Goal: Information Seeking & Learning: Learn about a topic

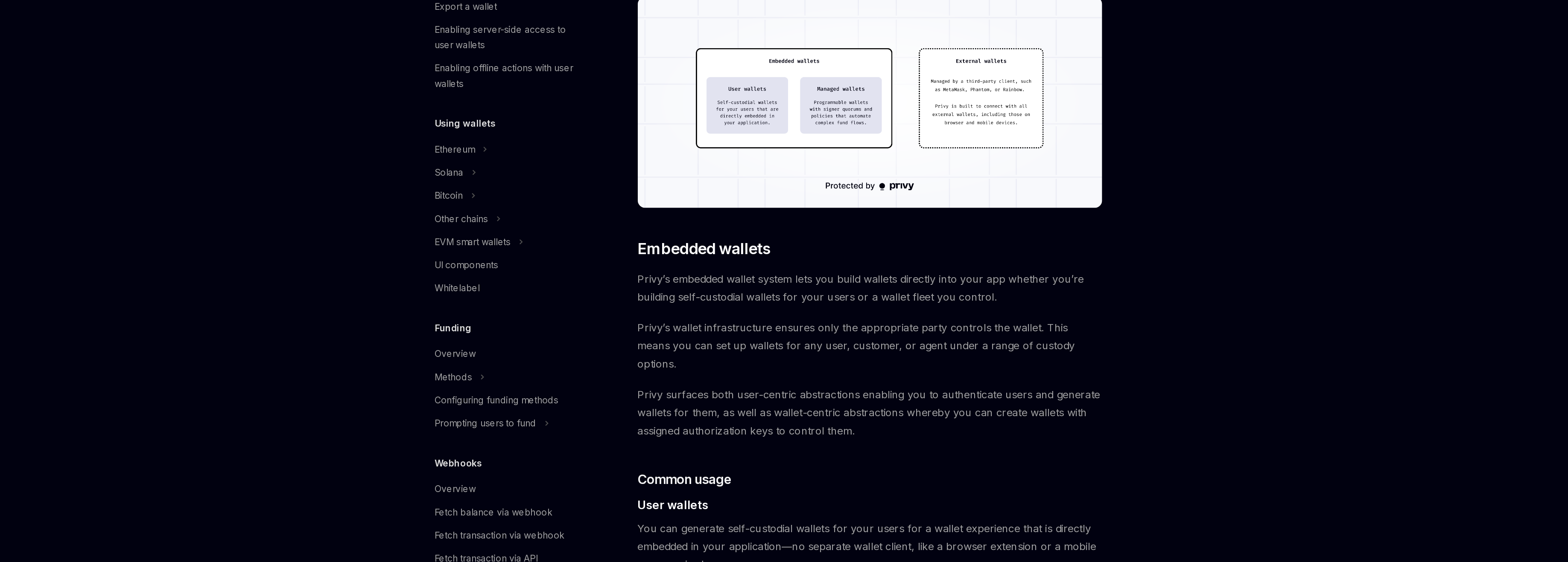
scroll to position [136, 0]
click at [793, 376] on span "Privy’s embedded wallet system lets you build wallets directly into your app wh…" at bounding box center [779, 379] width 308 height 24
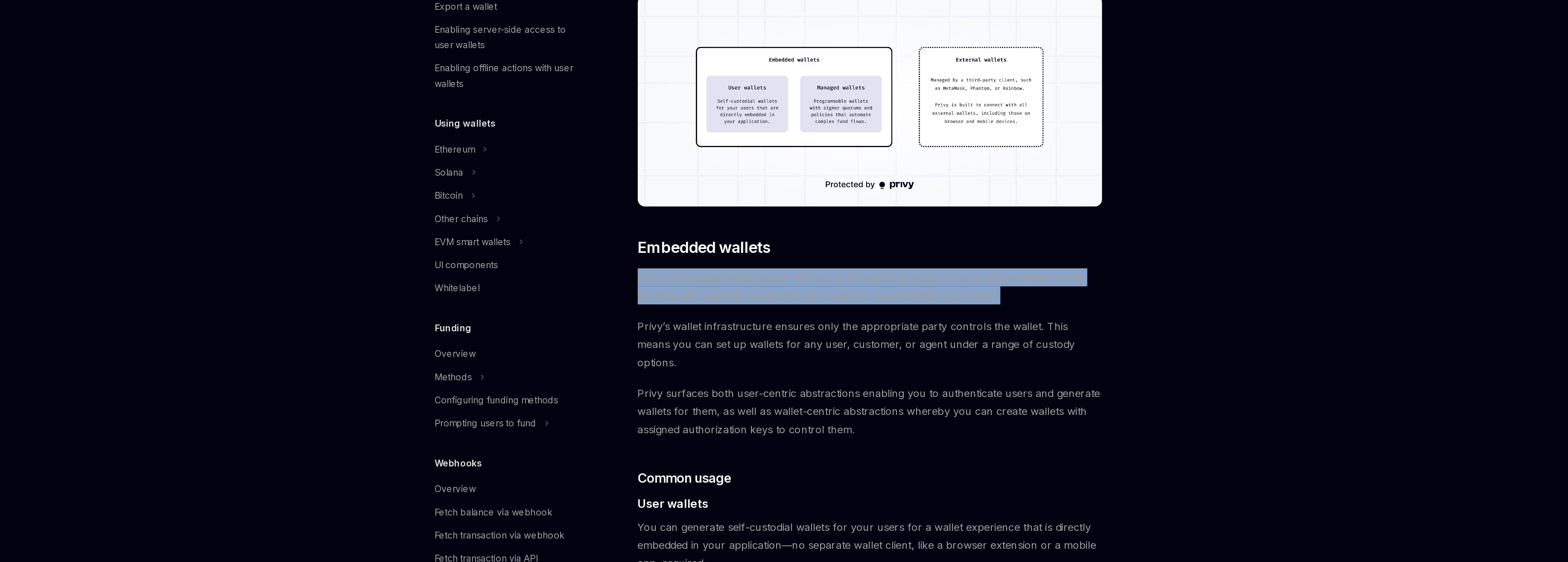
click at [793, 383] on span "Privy’s embedded wallet system lets you build wallets directly into your app wh…" at bounding box center [779, 379] width 308 height 24
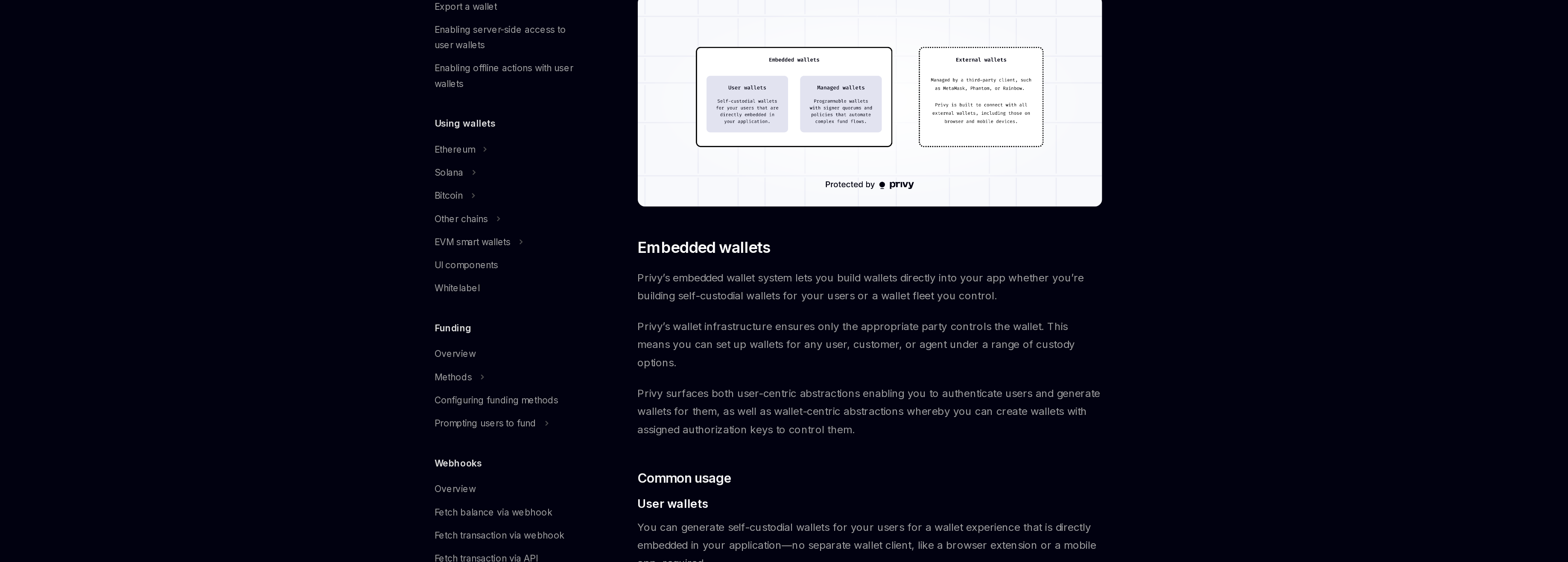
click at [793, 383] on span "Privy’s embedded wallet system lets you build wallets directly into your app wh…" at bounding box center [779, 379] width 308 height 24
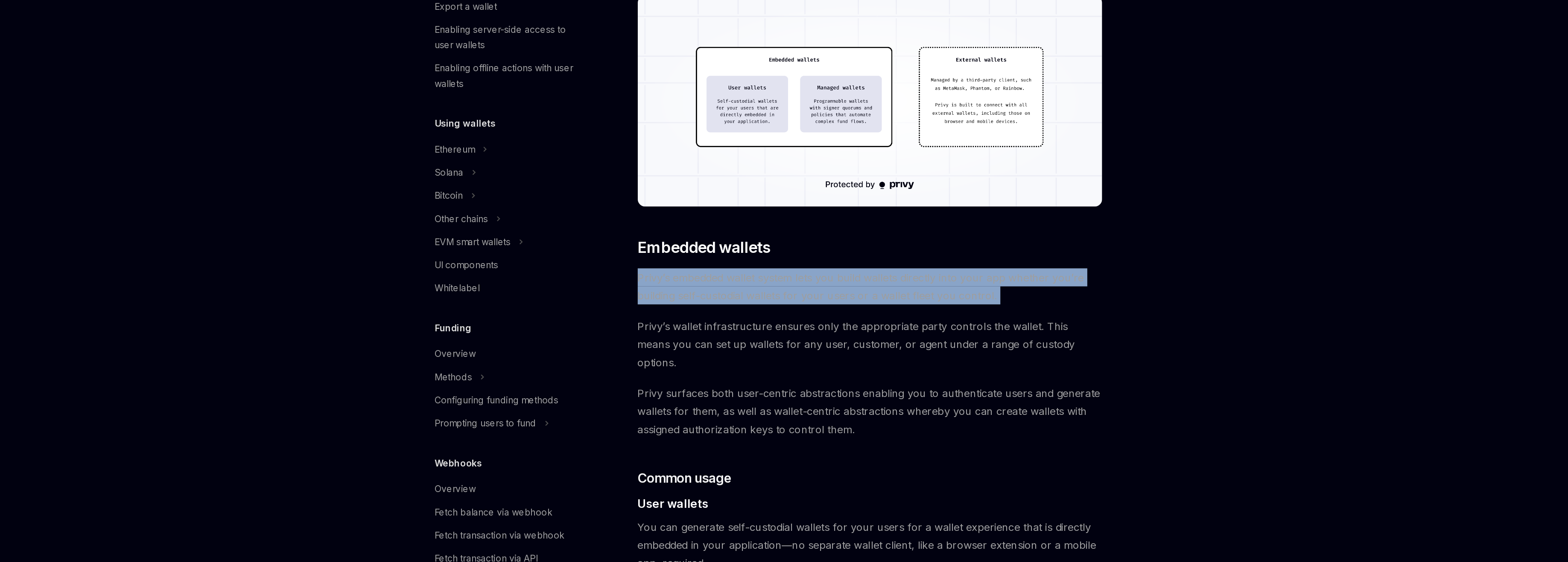
click at [786, 406] on span "Privy’s wallet infrastructure ensures only the appropriate party controls the w…" at bounding box center [779, 417] width 308 height 36
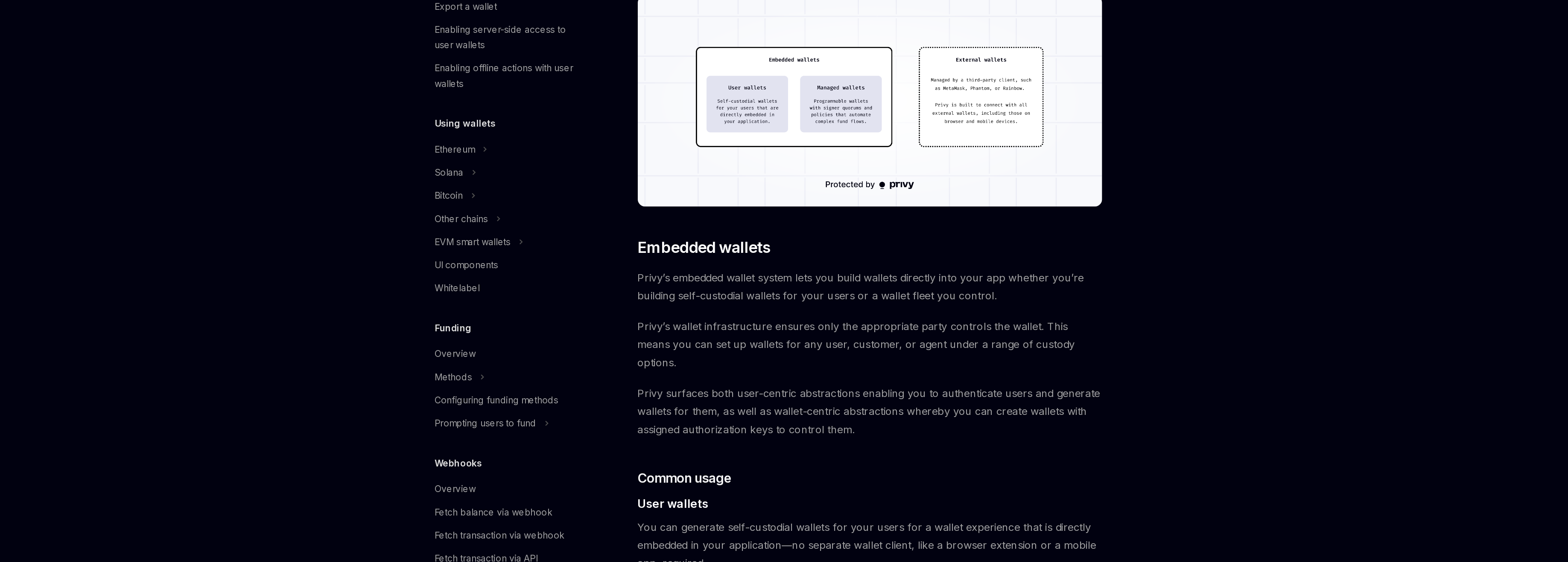
click at [786, 406] on span "Privy’s wallet infrastructure ensures only the appropriate party controls the w…" at bounding box center [779, 417] width 308 height 36
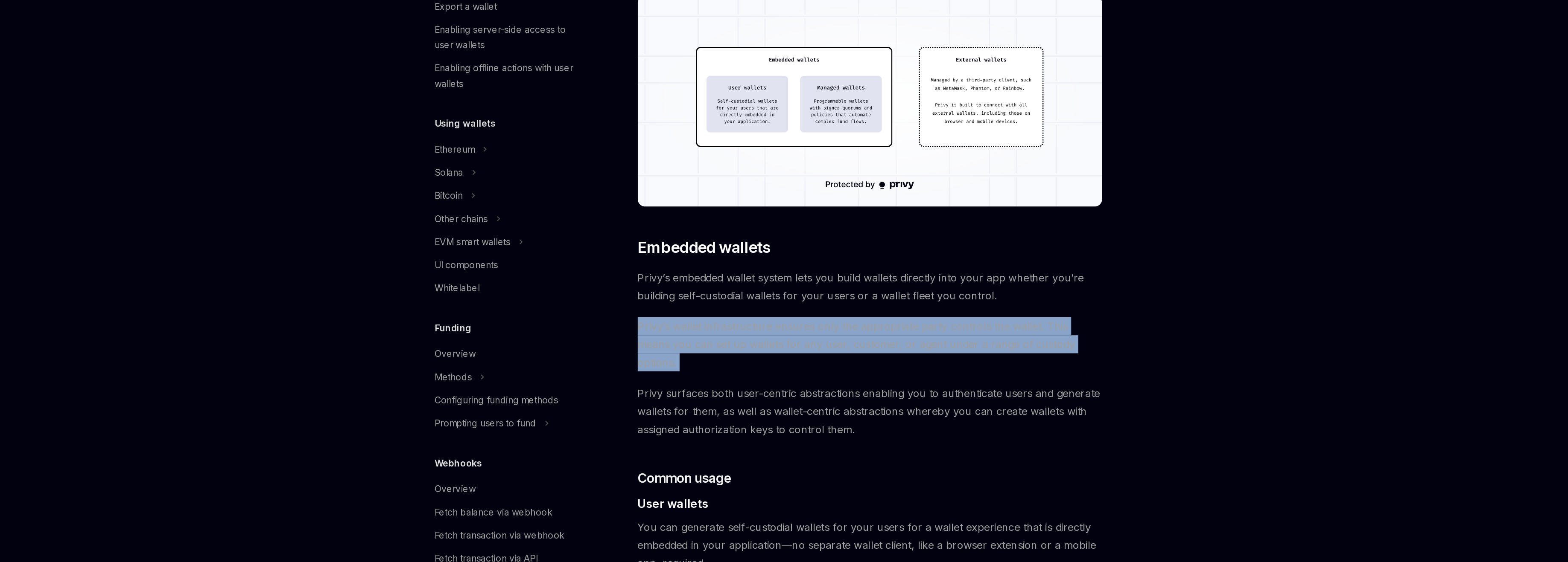
scroll to position [135, 0]
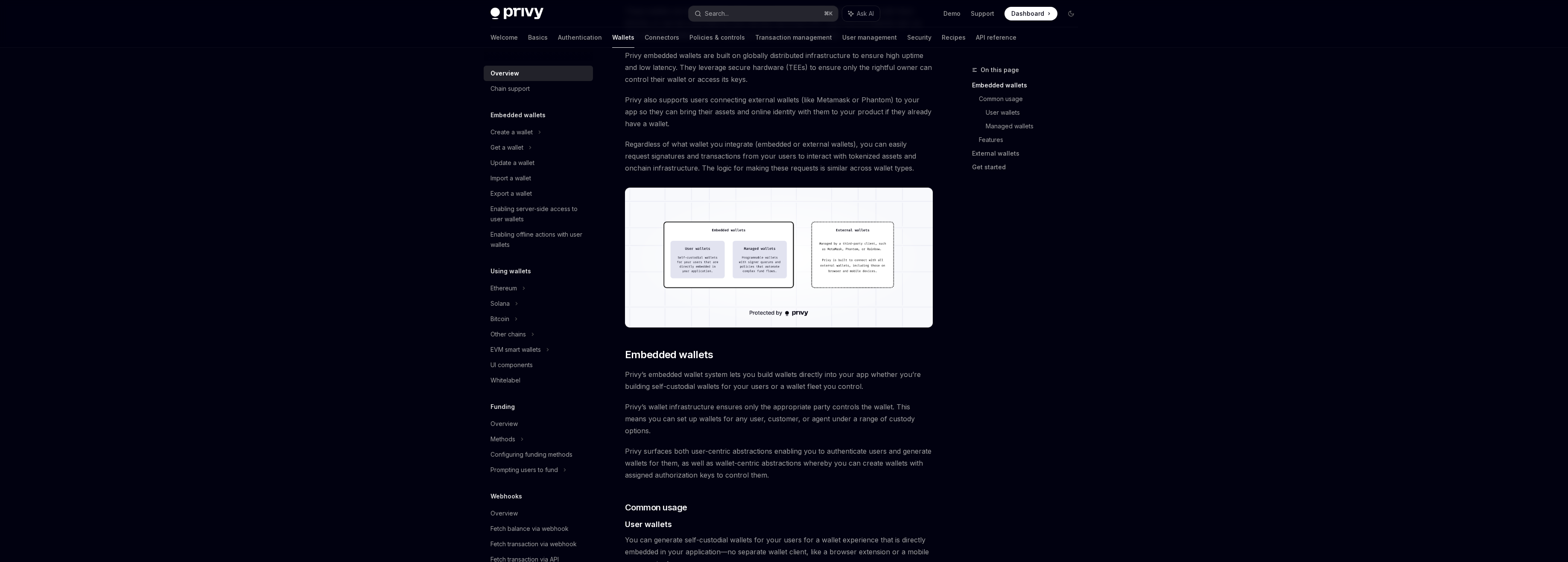
click at [782, 401] on span "Privy’s wallet infrastructure ensures only the appropriate party controls the w…" at bounding box center [779, 418] width 308 height 36
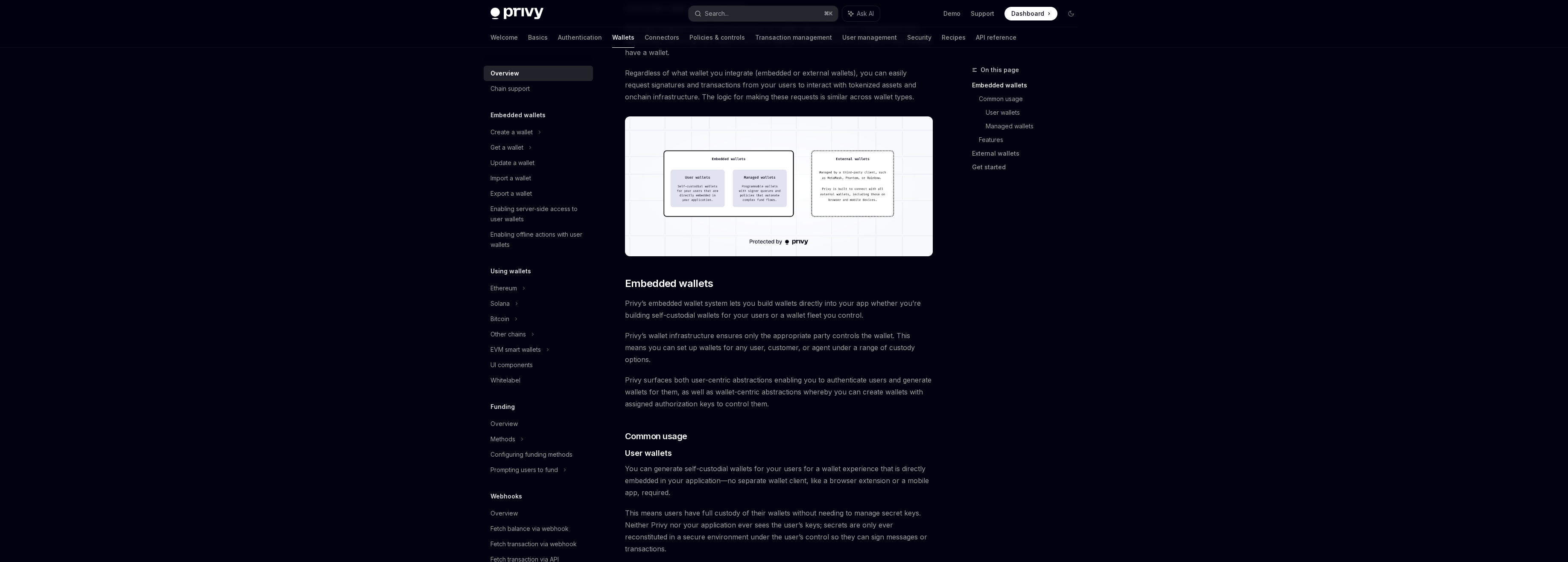
scroll to position [217, 0]
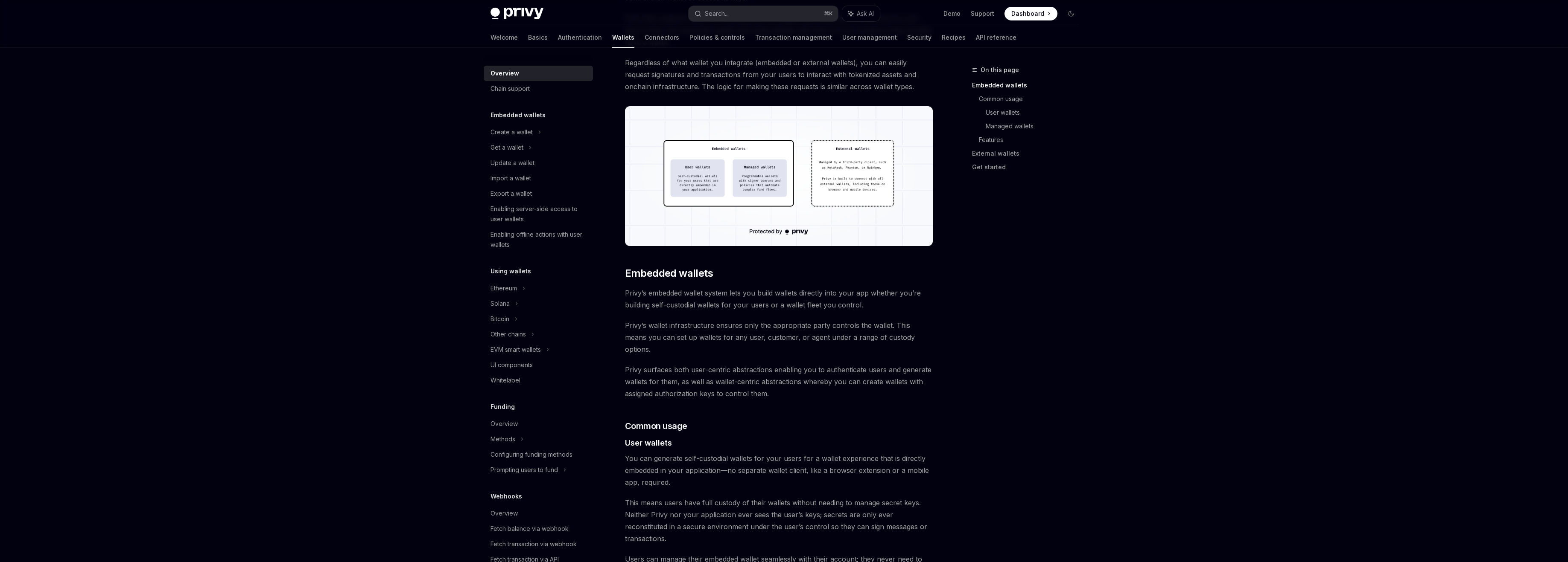
click at [752, 367] on span "Privy surfaces both user-centric abstractions enabling you to authenticate user…" at bounding box center [779, 381] width 308 height 36
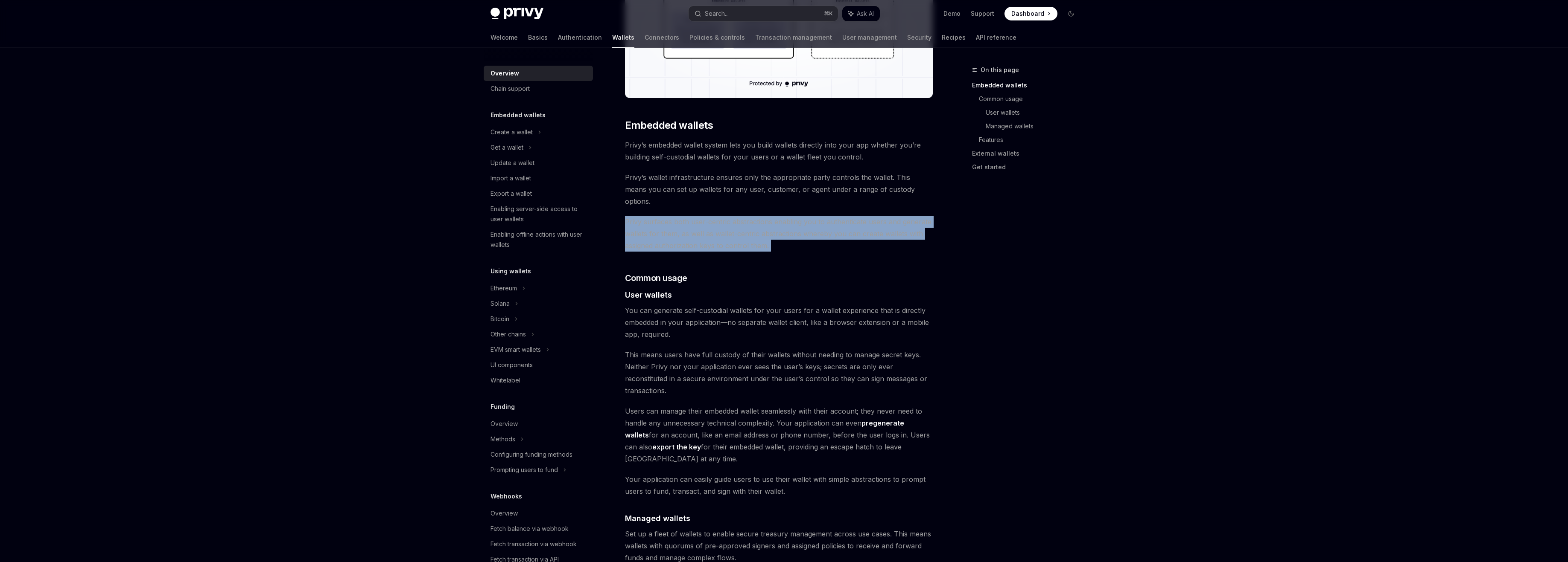
scroll to position [369, 0]
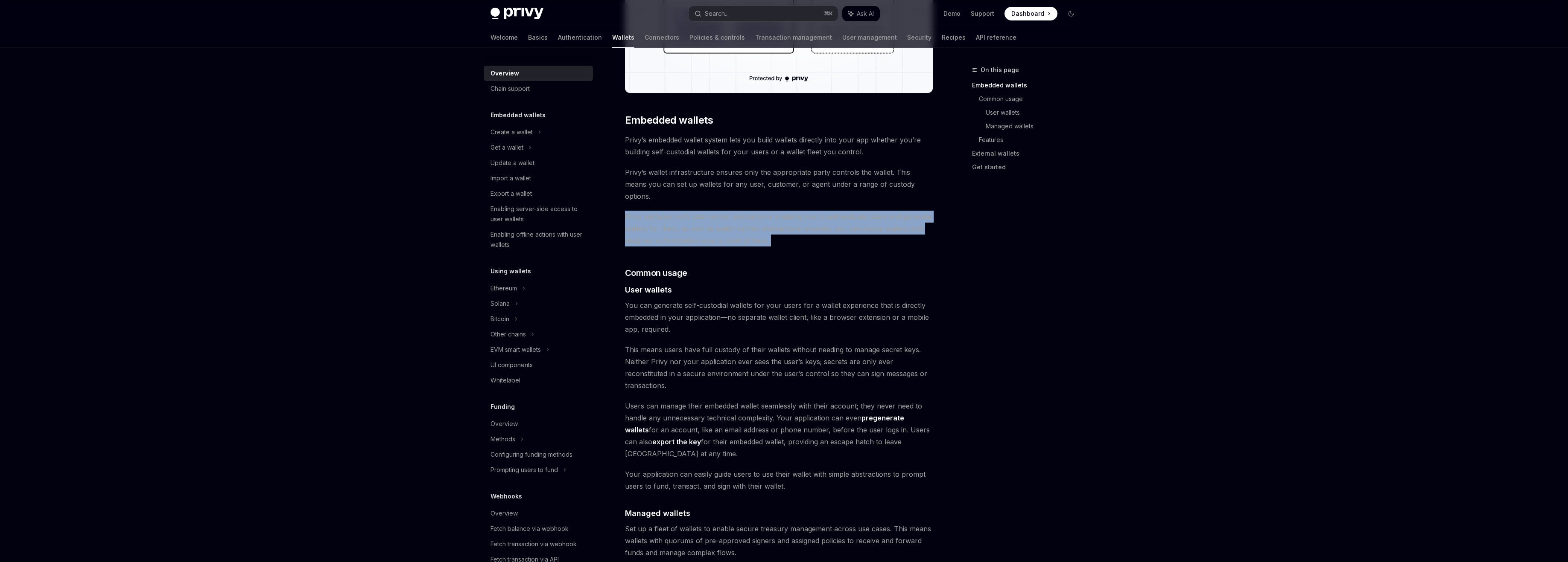
click at [737, 300] on span "You can generate self-custodial wallets for your users for a wallet experience …" at bounding box center [779, 317] width 308 height 36
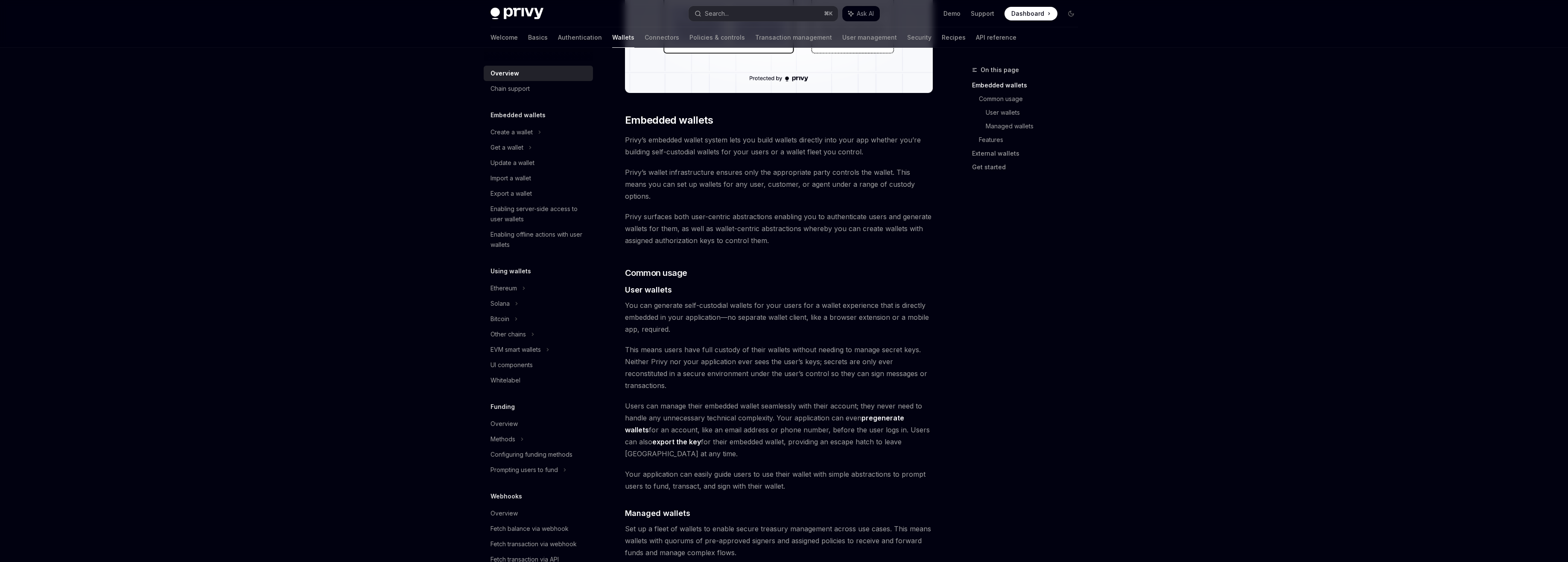
click at [737, 300] on span "You can generate self-custodial wallets for your users for a wallet experience …" at bounding box center [779, 317] width 308 height 36
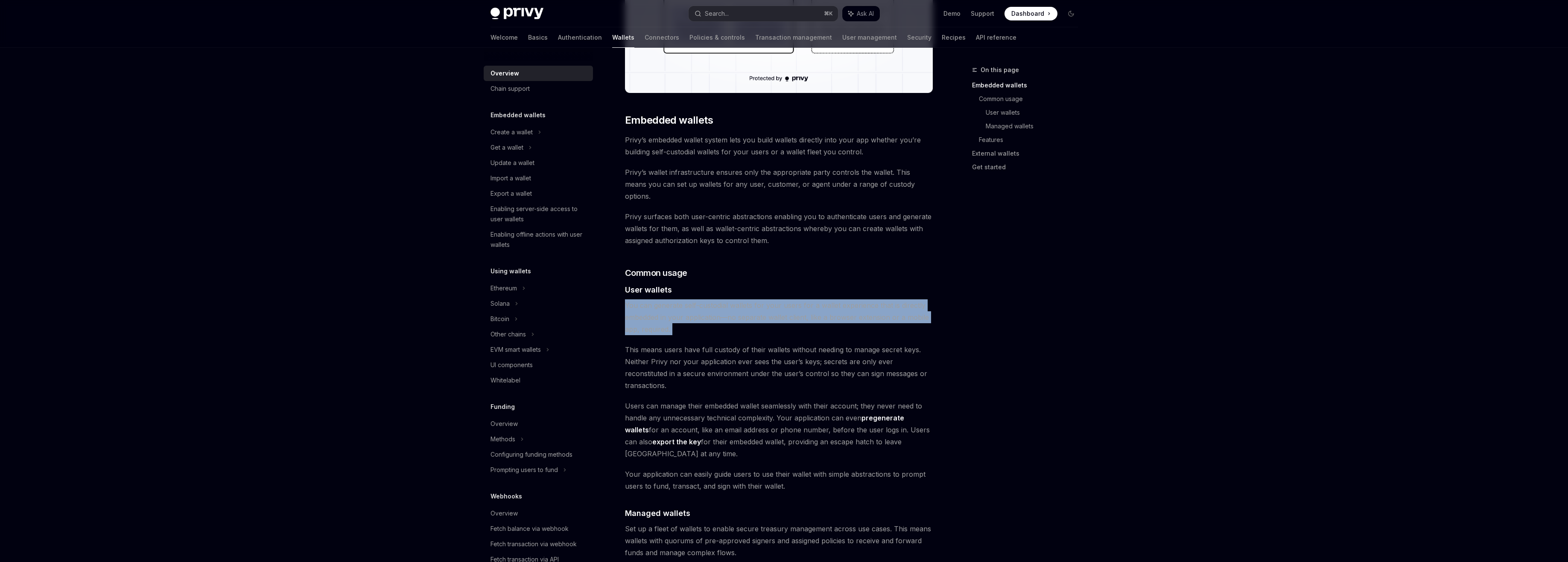
click at [732, 319] on span "You can generate self-custodial wallets for your users for a wallet experience …" at bounding box center [779, 317] width 308 height 36
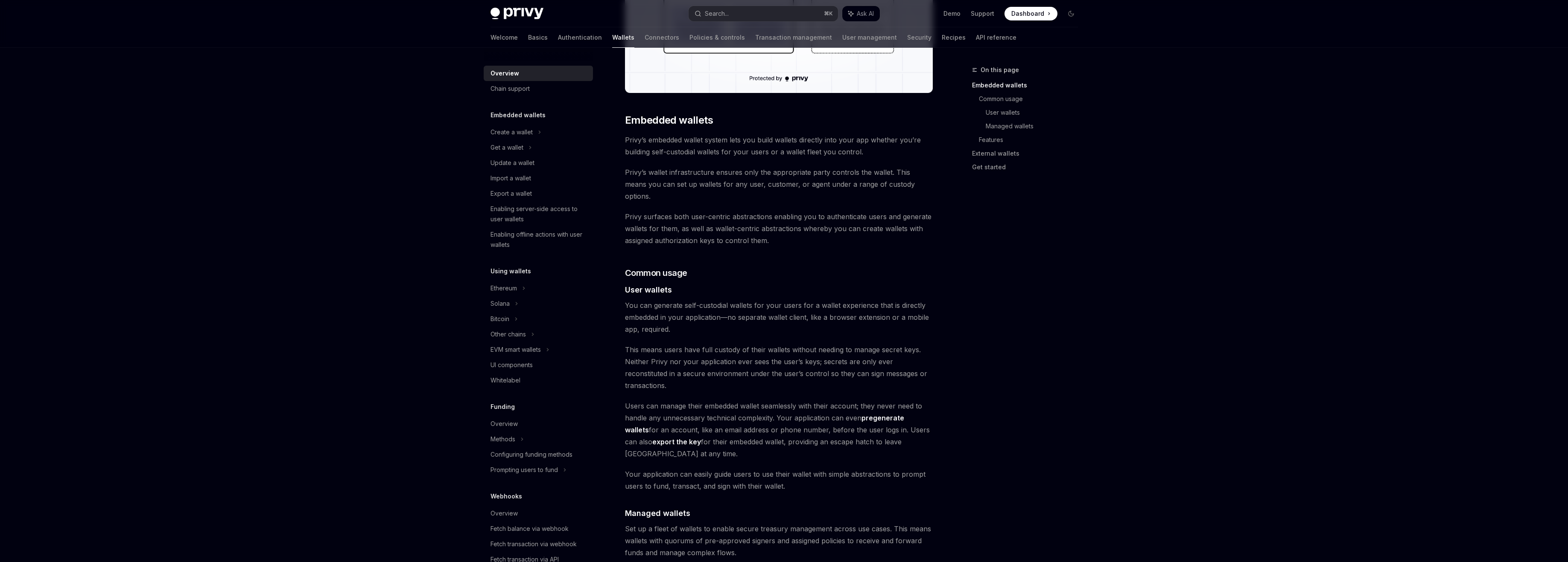
click at [732, 319] on span "You can generate self-custodial wallets for your users for a wallet experience …" at bounding box center [779, 317] width 308 height 36
click at [750, 300] on span "You can generate self-custodial wallets for your users for a wallet experience …" at bounding box center [779, 317] width 308 height 36
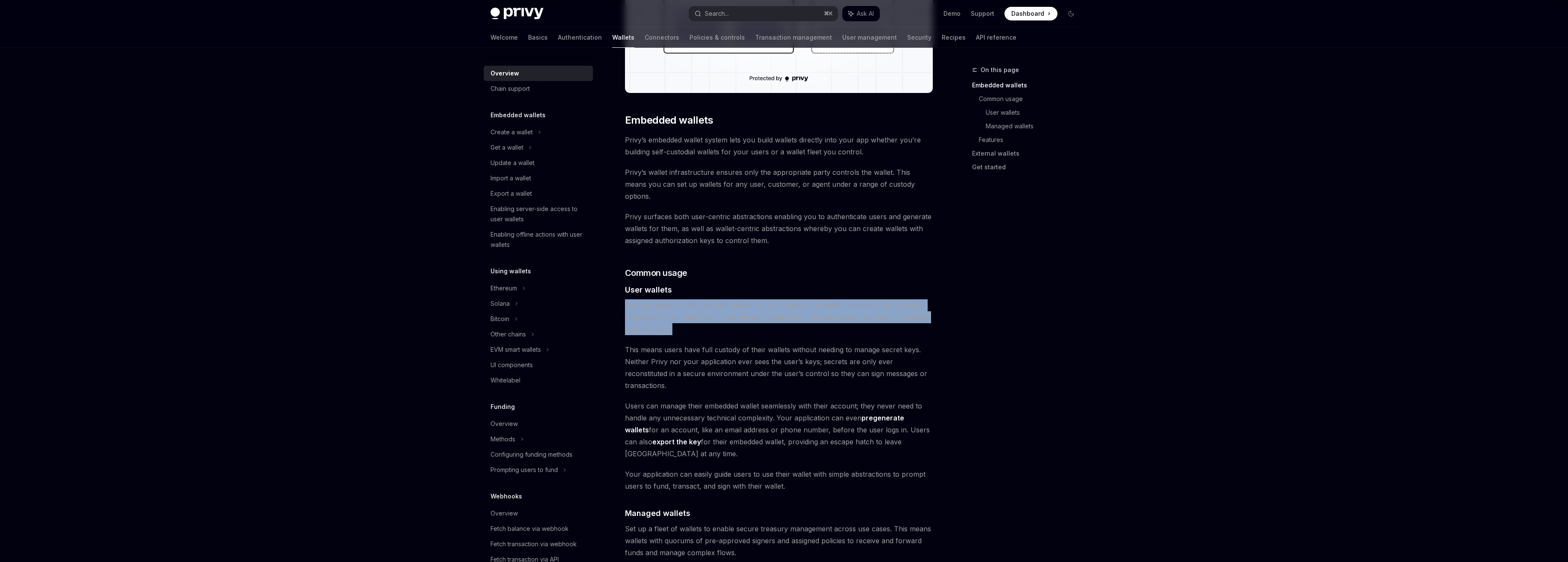
click at [735, 356] on span "This means users have full custody of their wallets without needing to manage s…" at bounding box center [779, 367] width 308 height 48
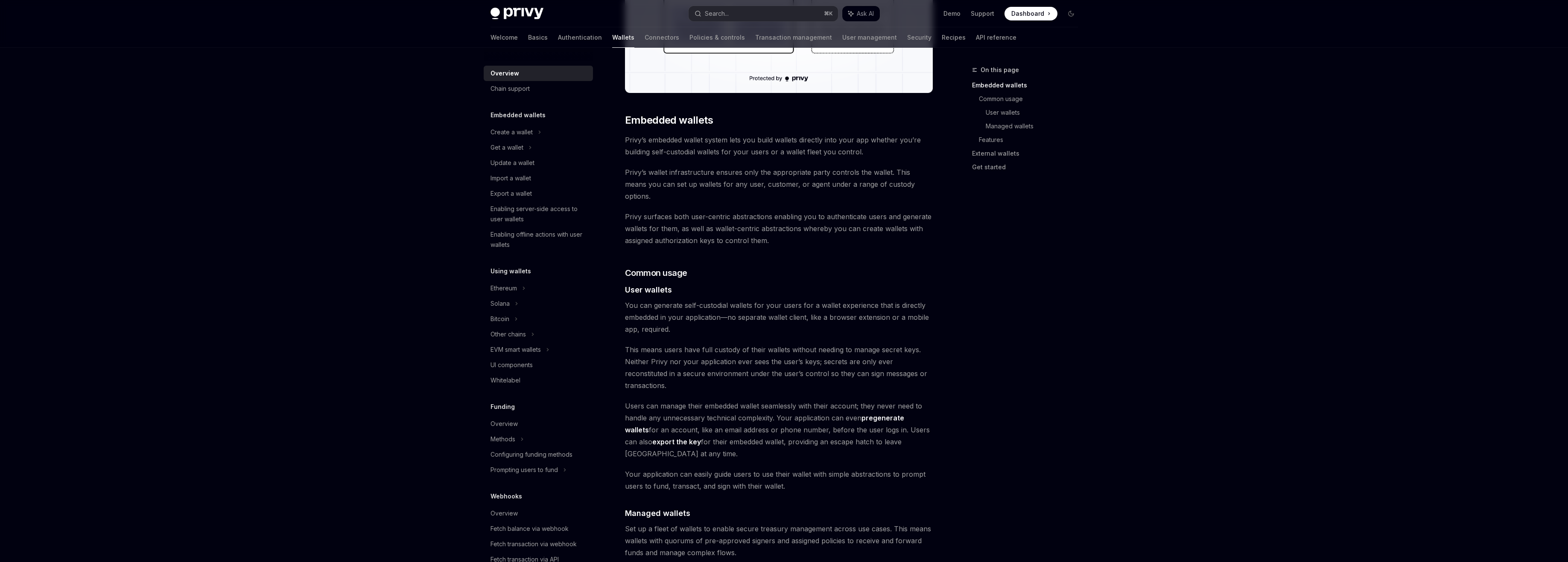
click at [735, 356] on span "This means users have full custody of their wallets without needing to manage s…" at bounding box center [779, 367] width 308 height 48
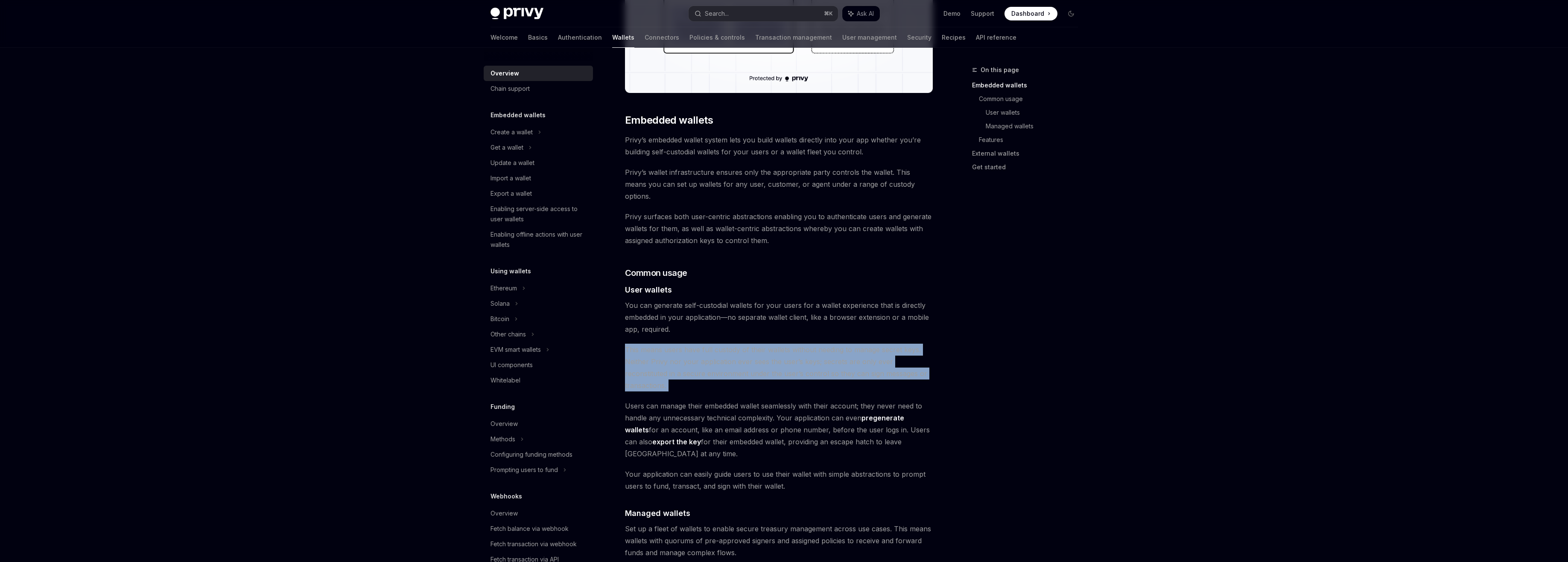
click at [730, 400] on span "Users can manage their embedded wallet seamlessly with their account; they neve…" at bounding box center [779, 430] width 308 height 60
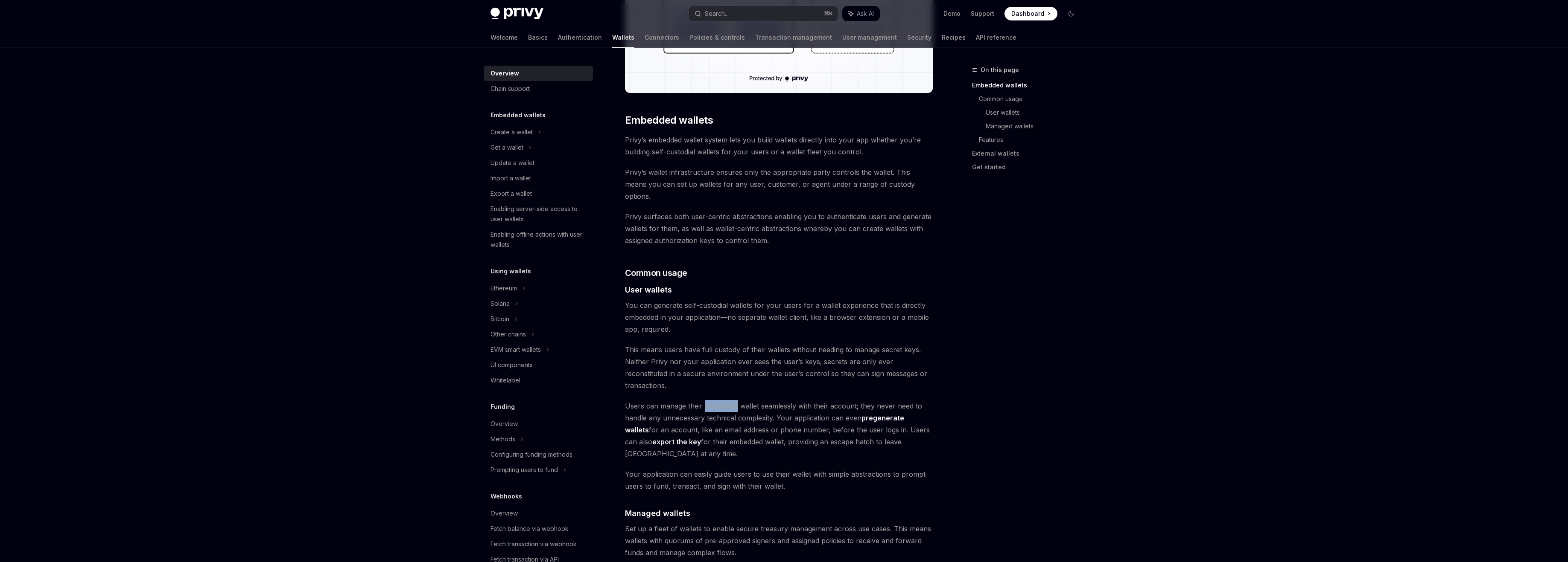
click at [730, 400] on span "Users can manage their embedded wallet seamlessly with their account; they neve…" at bounding box center [779, 430] width 308 height 60
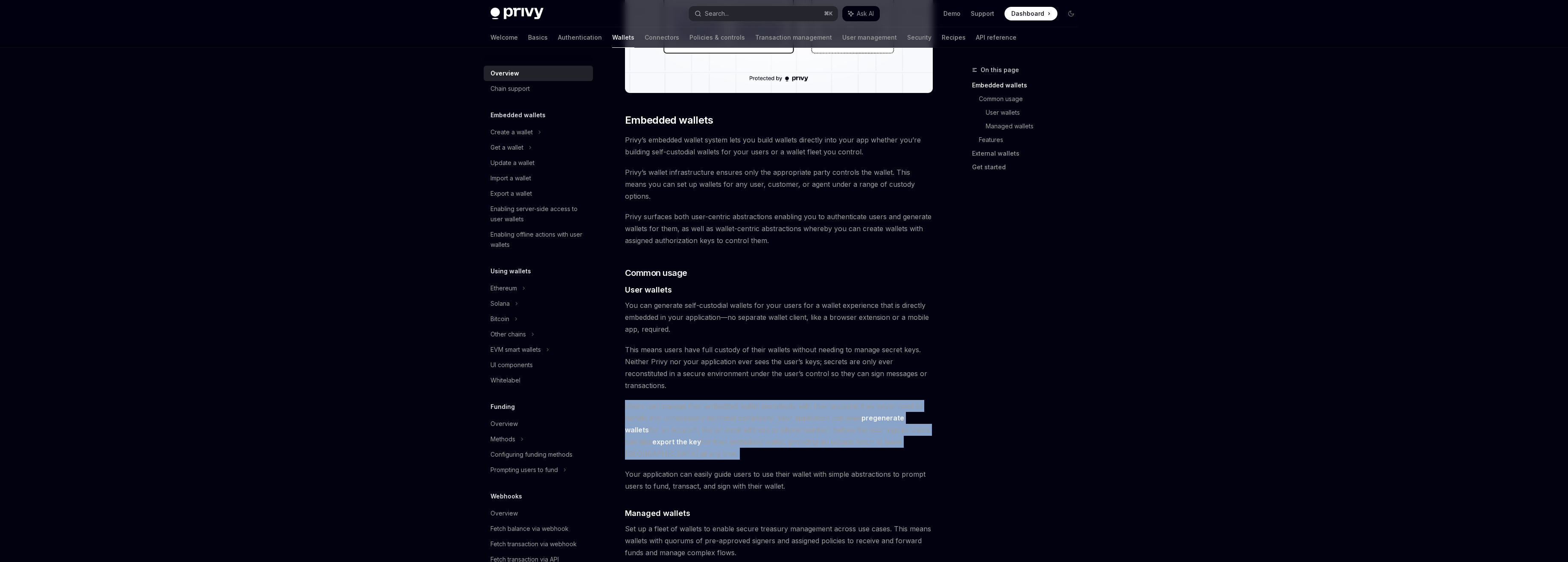
click at [730, 400] on span "Users can manage their embedded wallet seamlessly with their account; they neve…" at bounding box center [779, 430] width 308 height 60
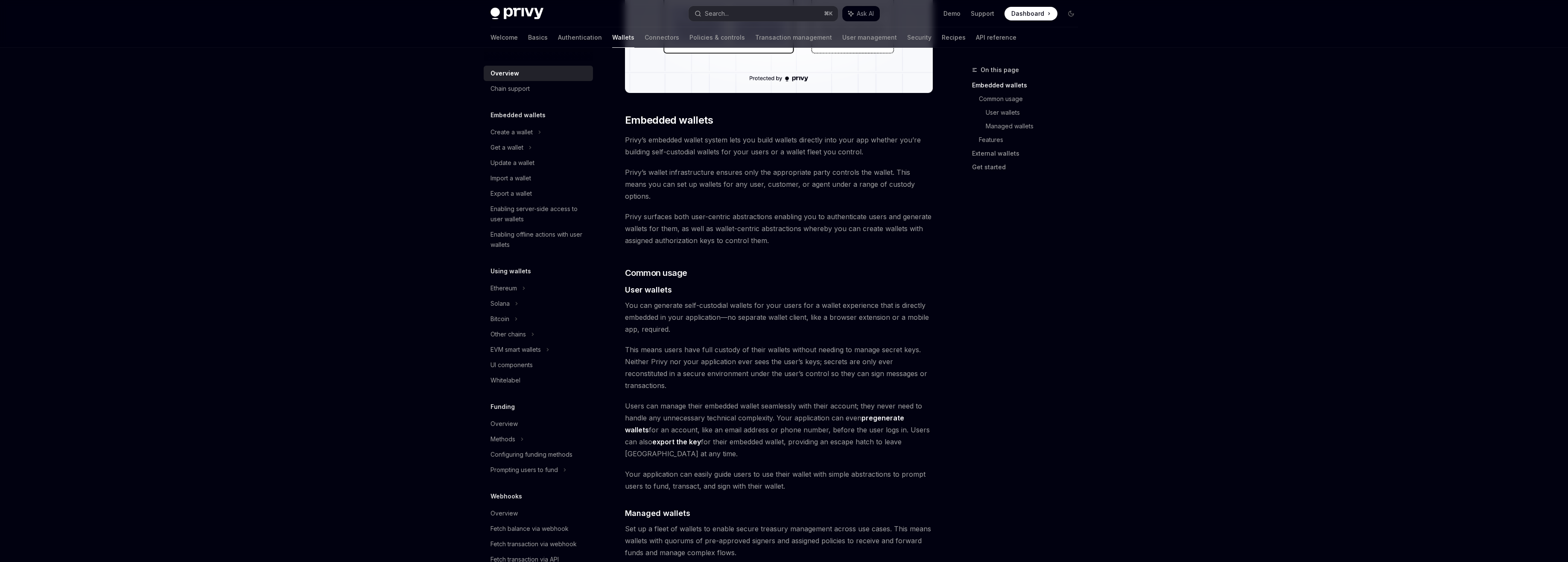
click at [719, 353] on span "This means users have full custody of their wallets without needing to manage s…" at bounding box center [779, 367] width 308 height 48
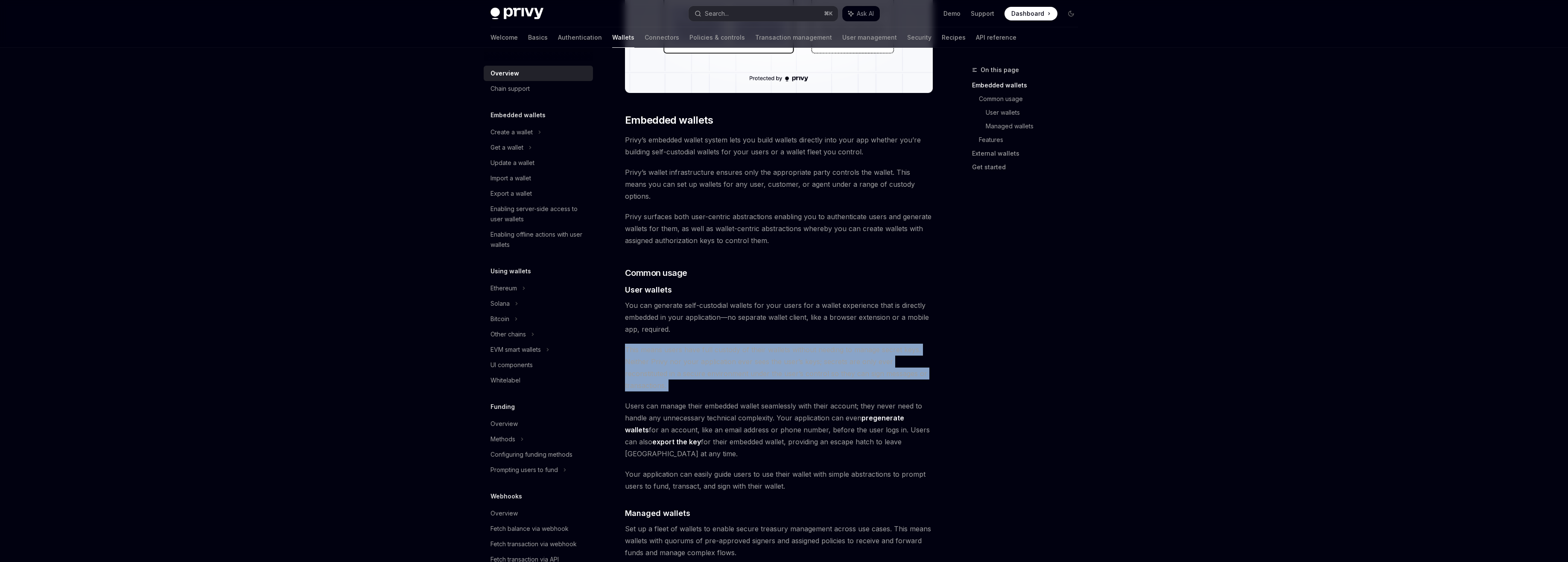
click at [705, 365] on span "This means users have full custody of their wallets without needing to manage s…" at bounding box center [779, 367] width 308 height 48
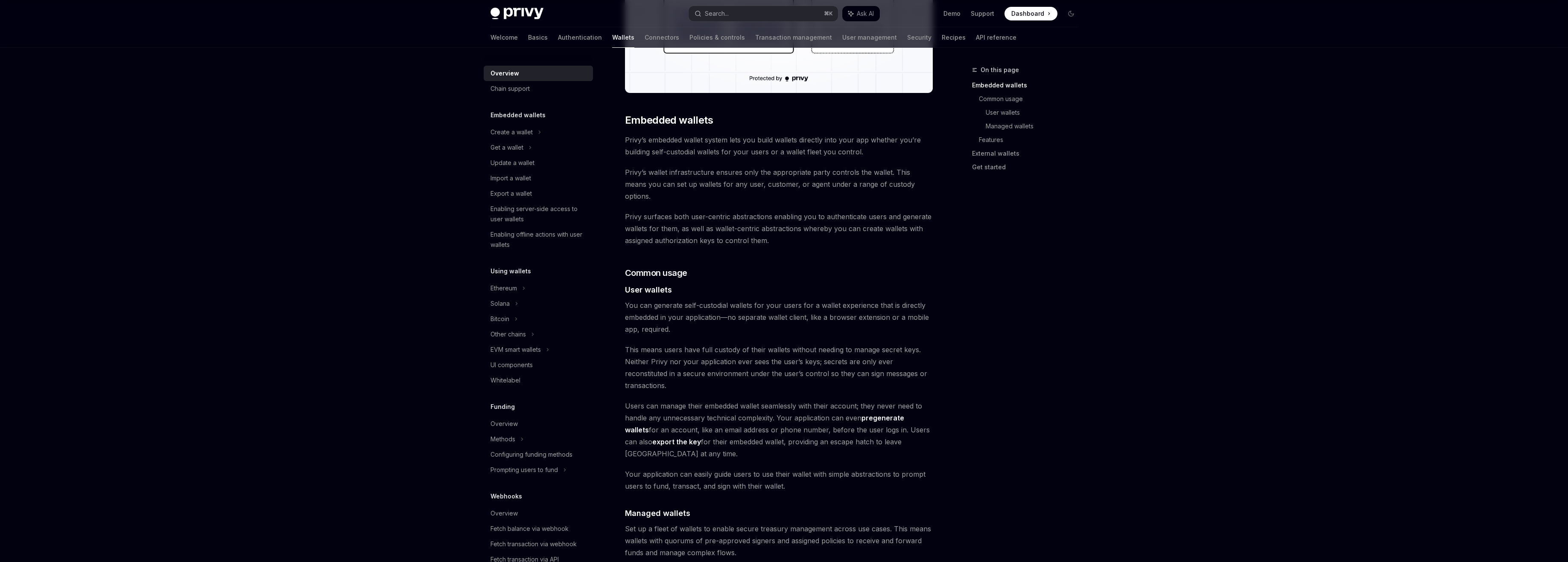
click at [705, 365] on span "This means users have full custody of their wallets without needing to manage s…" at bounding box center [779, 367] width 308 height 48
click at [704, 400] on span "Users can manage their embedded wallet seamlessly with their account; they neve…" at bounding box center [779, 430] width 308 height 60
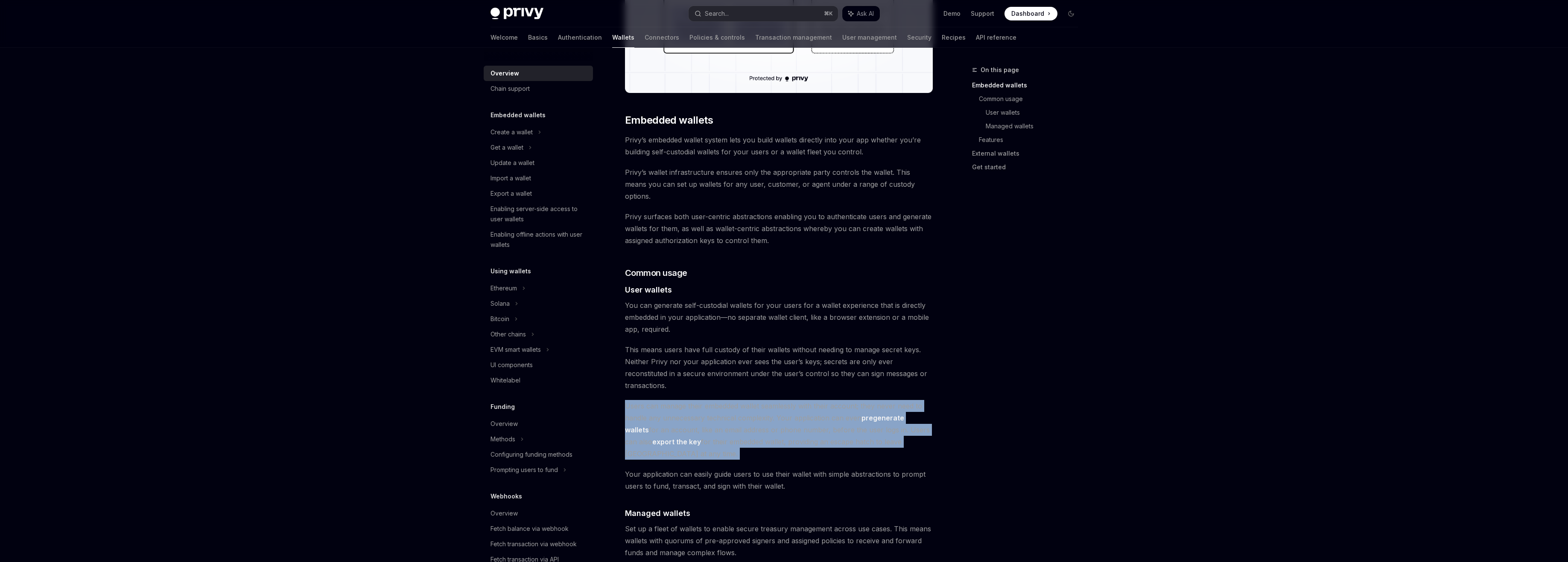
click at [704, 400] on span "Users can manage their embedded wallet seamlessly with their account; they neve…" at bounding box center [779, 430] width 308 height 60
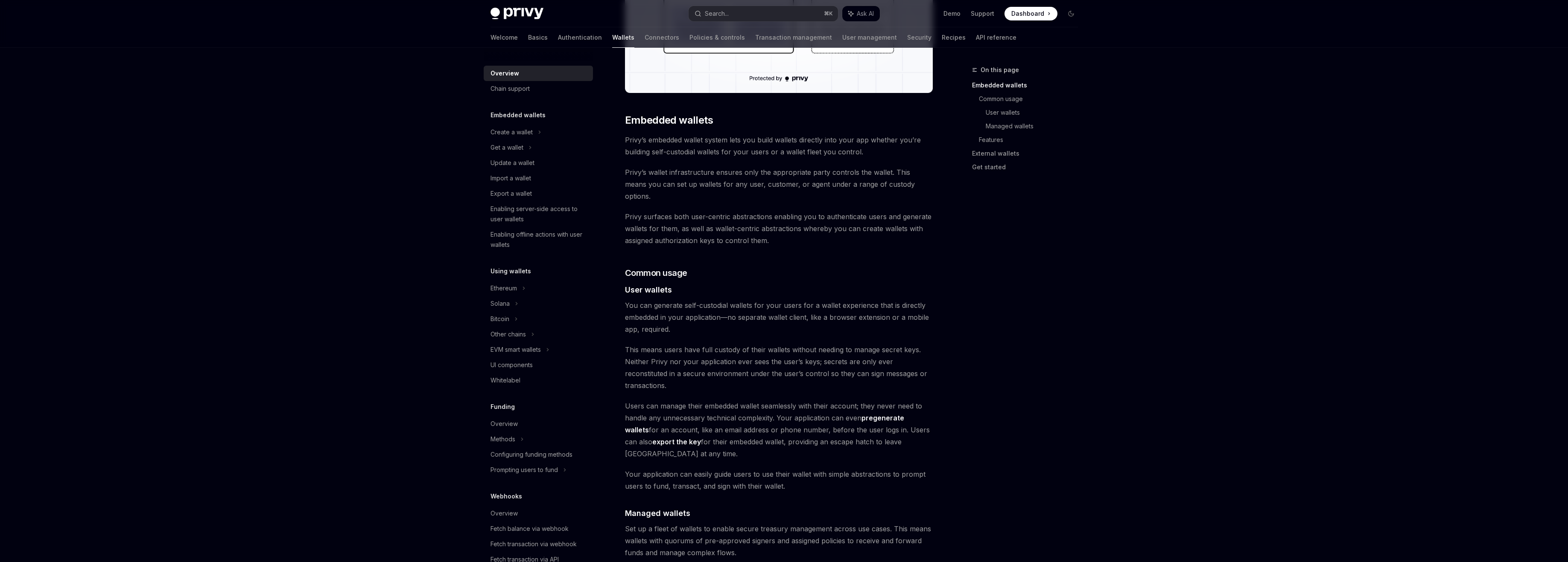
click at [704, 400] on span "Users can manage their embedded wallet seamlessly with their account; they neve…" at bounding box center [779, 430] width 308 height 60
click at [738, 400] on span "Users can manage their embedded wallet seamlessly with their account; they neve…" at bounding box center [779, 430] width 308 height 60
click at [798, 411] on span "Users can manage their embedded wallet seamlessly with their account; they neve…" at bounding box center [779, 430] width 308 height 60
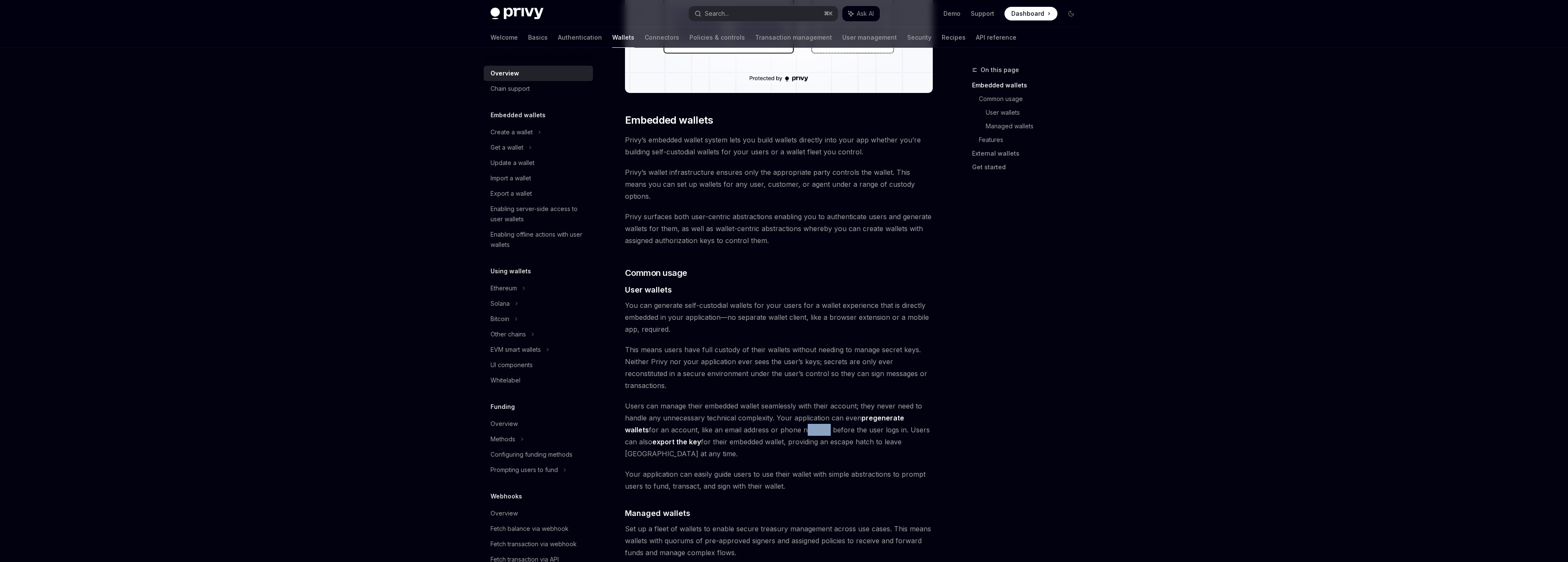
click at [817, 414] on span "Users can manage their embedded wallet seamlessly with their account; they neve…" at bounding box center [779, 430] width 308 height 60
click at [774, 423] on span "Users can manage their embedded wallet seamlessly with their account; they neve…" at bounding box center [779, 430] width 308 height 60
click at [748, 421] on span "Users can manage their embedded wallet seamlessly with their account; they neve…" at bounding box center [779, 430] width 308 height 60
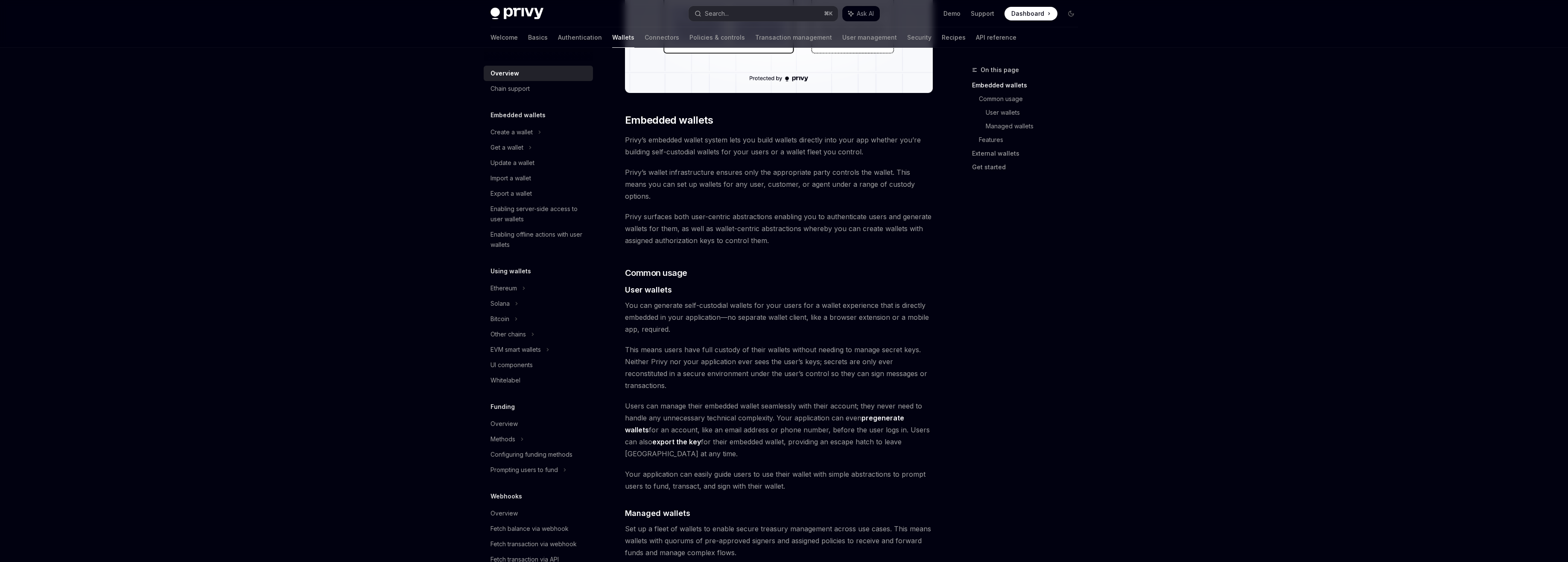
click at [748, 421] on span "Users can manage their embedded wallet seamlessly with their account; they neve…" at bounding box center [779, 430] width 308 height 60
click at [732, 423] on span "Users can manage their embedded wallet seamlessly with their account; they neve…" at bounding box center [779, 430] width 308 height 60
click at [726, 468] on span "Your application can easily guide users to use their wallet with simple abstrac…" at bounding box center [779, 480] width 308 height 24
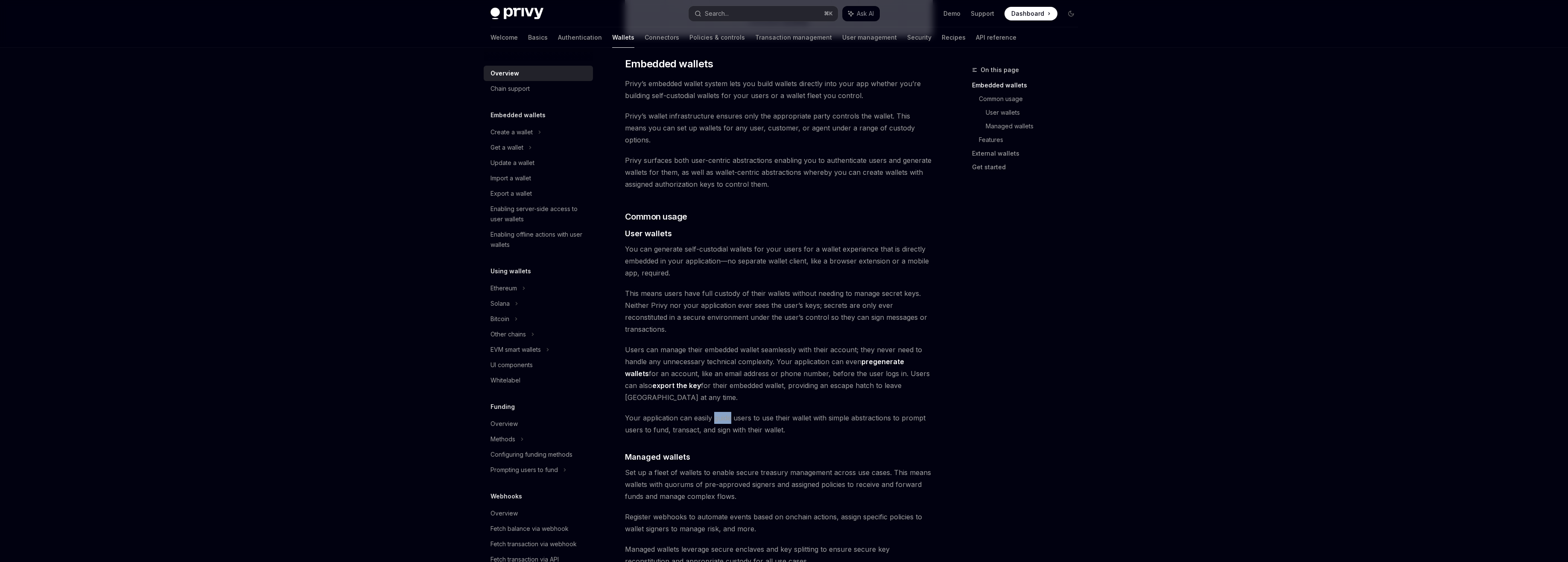
scroll to position [426, 0]
click at [726, 467] on span "Set up a fleet of wallets to enable secure treasury management across use cases…" at bounding box center [779, 484] width 308 height 36
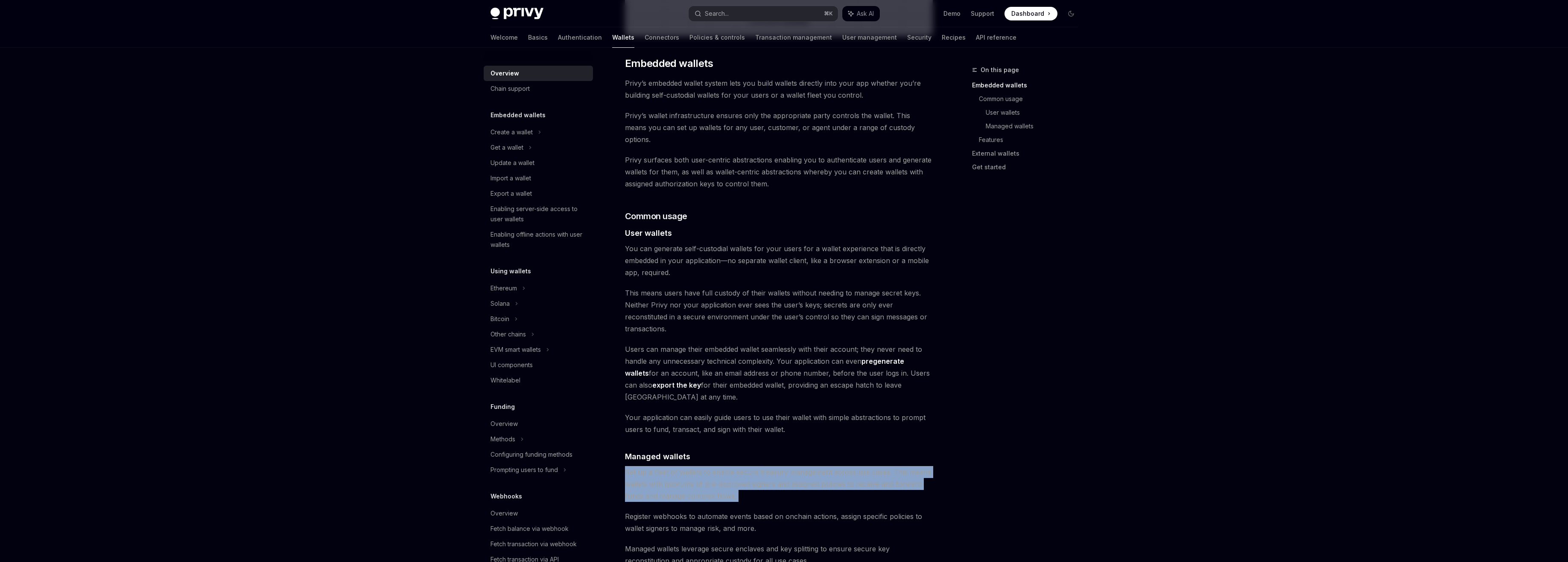
click at [728, 467] on span "Set up a fleet of wallets to enable secure treasury management across use cases…" at bounding box center [779, 484] width 308 height 36
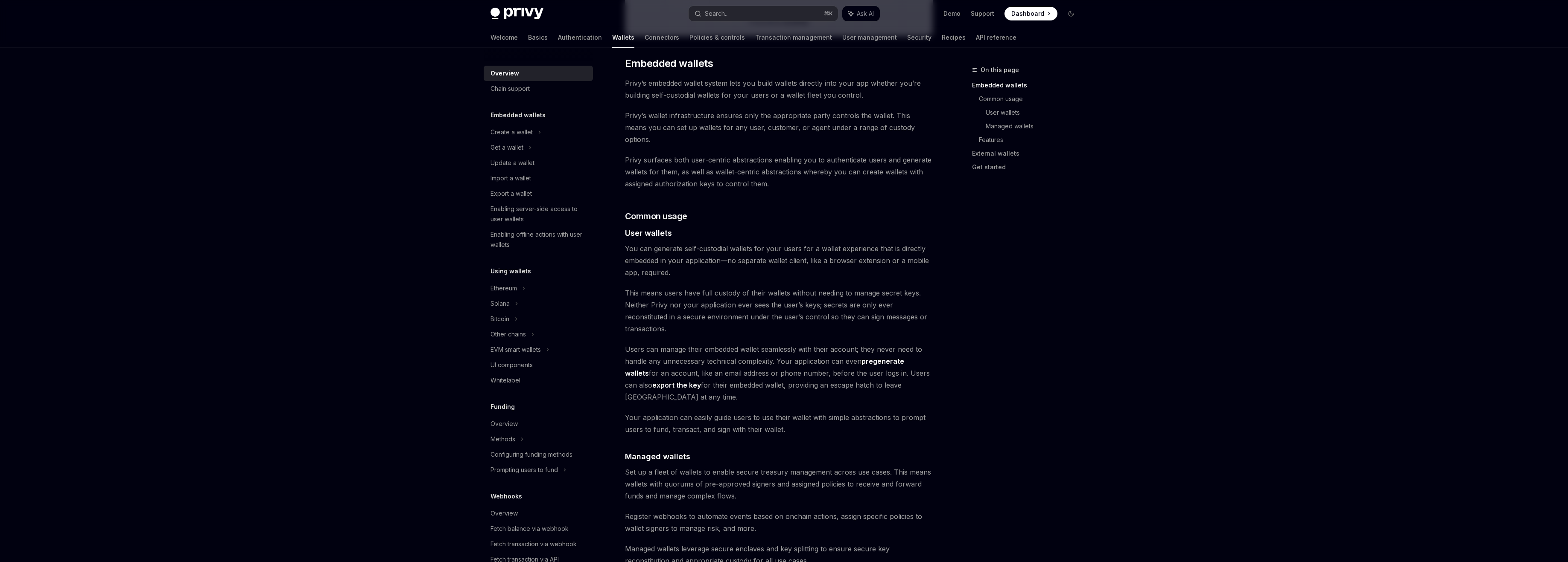
click at [728, 467] on span "Set up a fleet of wallets to enable secure treasury management across use cases…" at bounding box center [779, 484] width 308 height 36
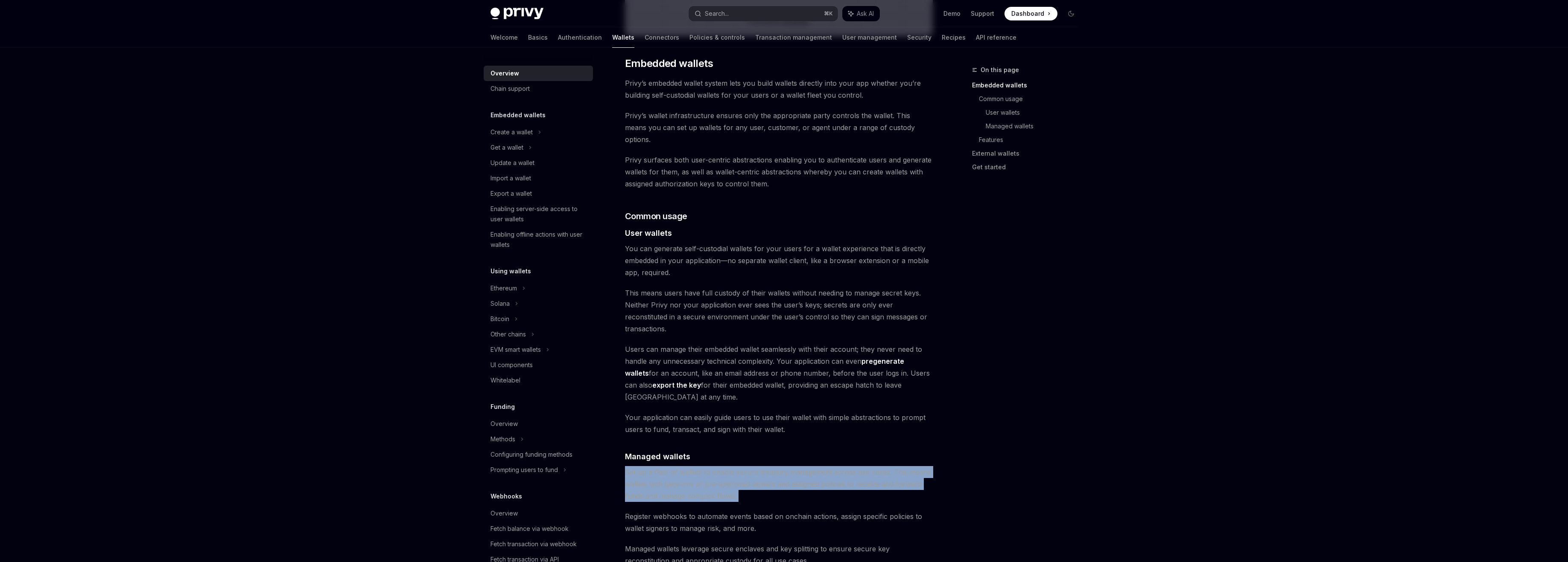
click at [728, 467] on span "Set up a fleet of wallets to enable secure treasury management across use cases…" at bounding box center [779, 484] width 308 height 36
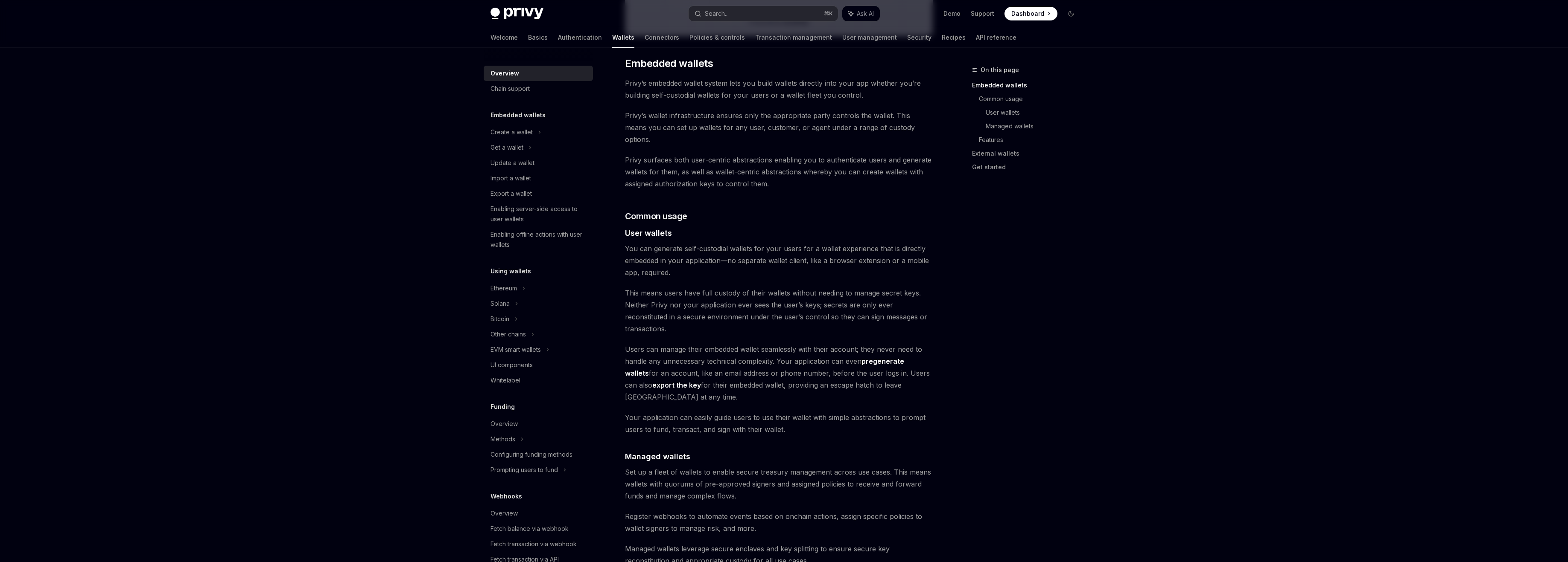
click at [728, 467] on span "Set up a fleet of wallets to enable secure treasury management across use cases…" at bounding box center [779, 484] width 308 height 36
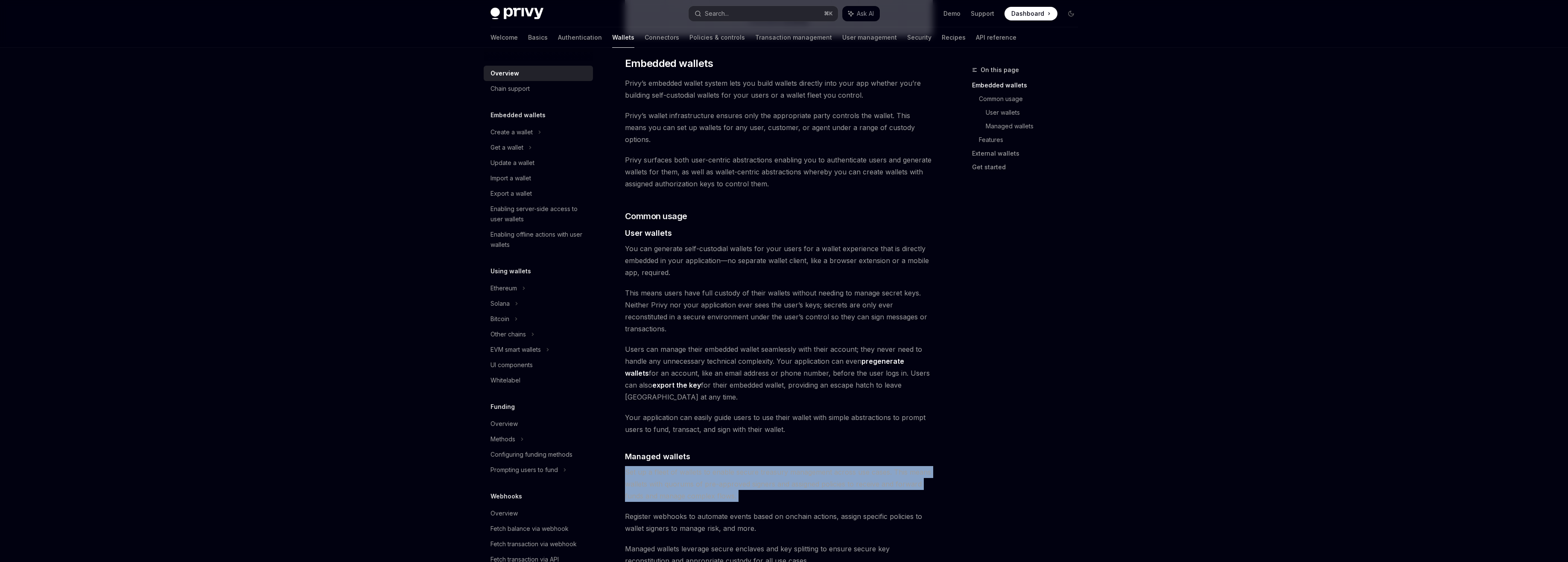
click at [728, 467] on span "Set up a fleet of wallets to enable secure treasury management across use cases…" at bounding box center [779, 484] width 308 height 36
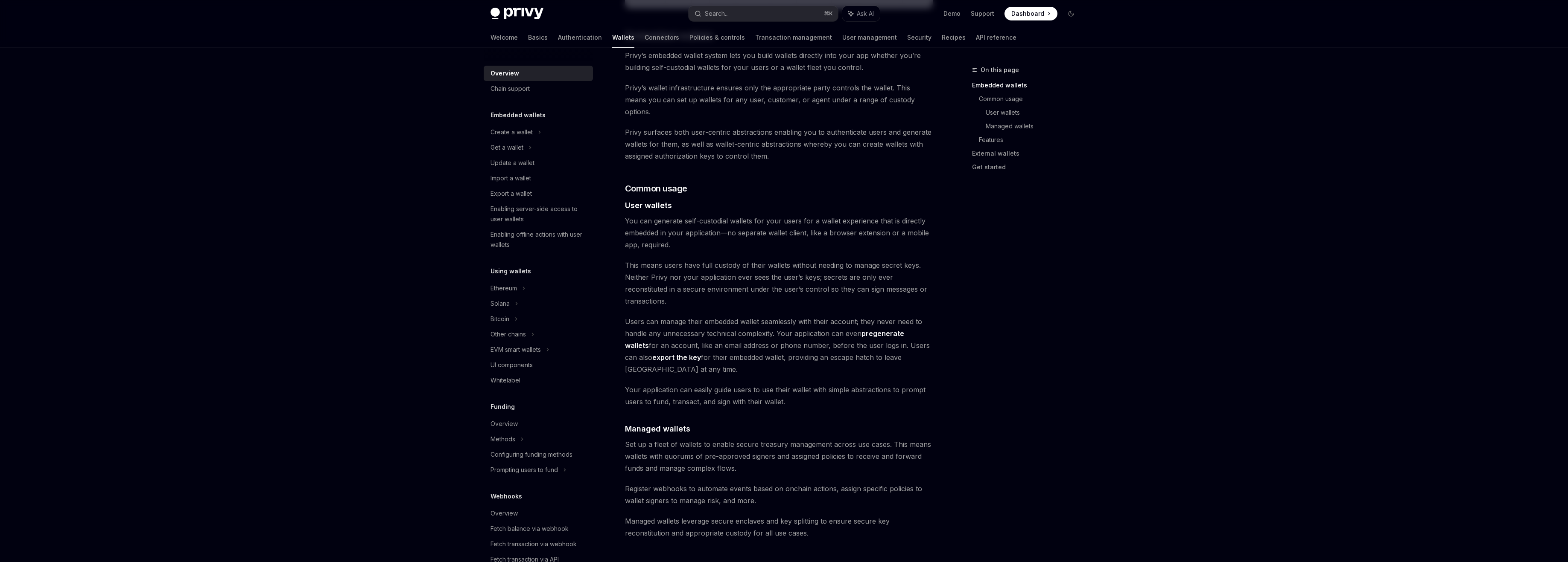
scroll to position [454, 0]
click at [728, 482] on span "Register webhooks to automate events based on onchain actions, assign specific …" at bounding box center [779, 494] width 308 height 24
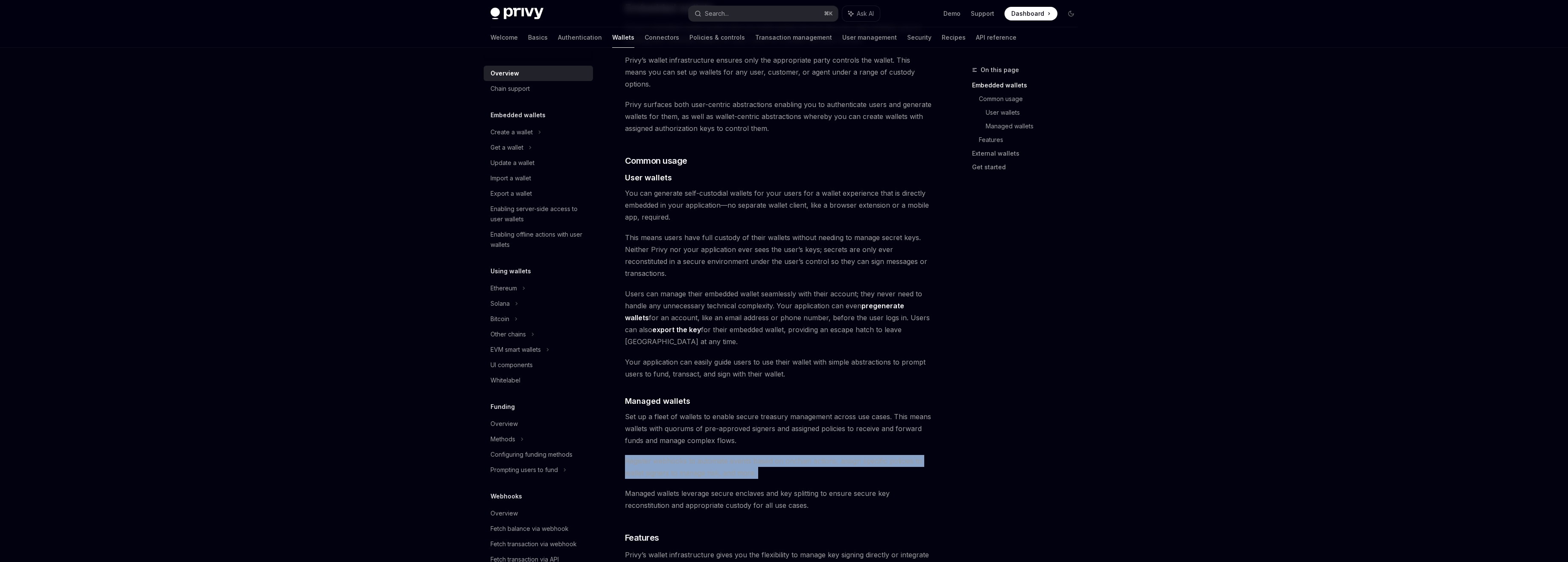
scroll to position [484, 0]
click at [728, 485] on span "Managed wallets leverage secure enclaves and key splitting to ensure secure key…" at bounding box center [779, 497] width 308 height 24
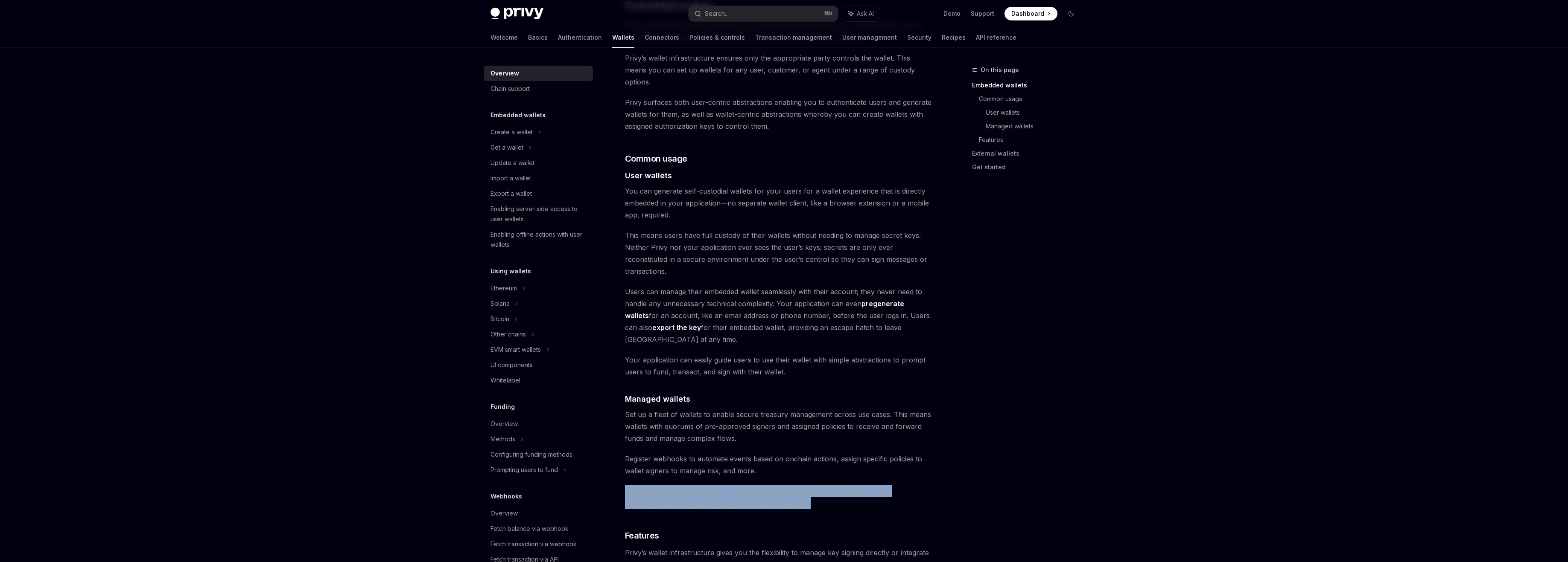
click at [730, 485] on span "Managed wallets leverage secure enclaves and key splitting to ensure secure key…" at bounding box center [779, 497] width 308 height 24
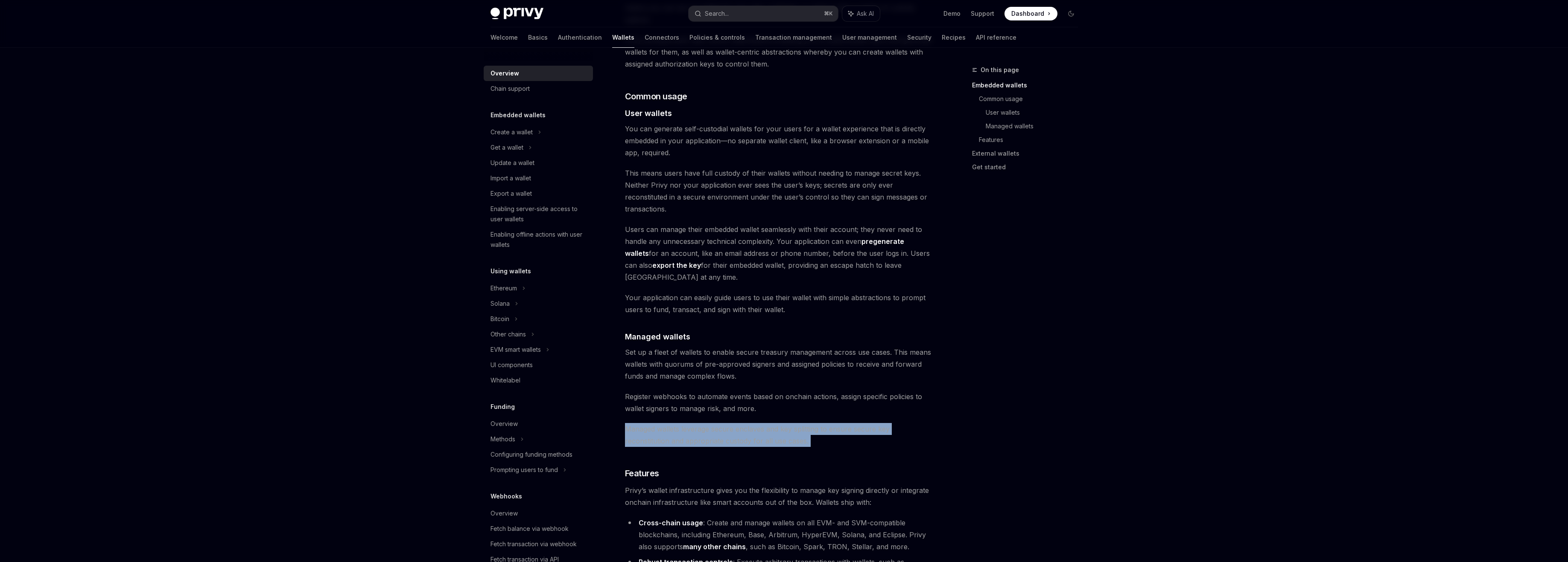
scroll to position [548, 0]
click at [726, 482] on span "Privy’s wallet infrastructure gives you the flexibility to manage key signing d…" at bounding box center [779, 494] width 308 height 24
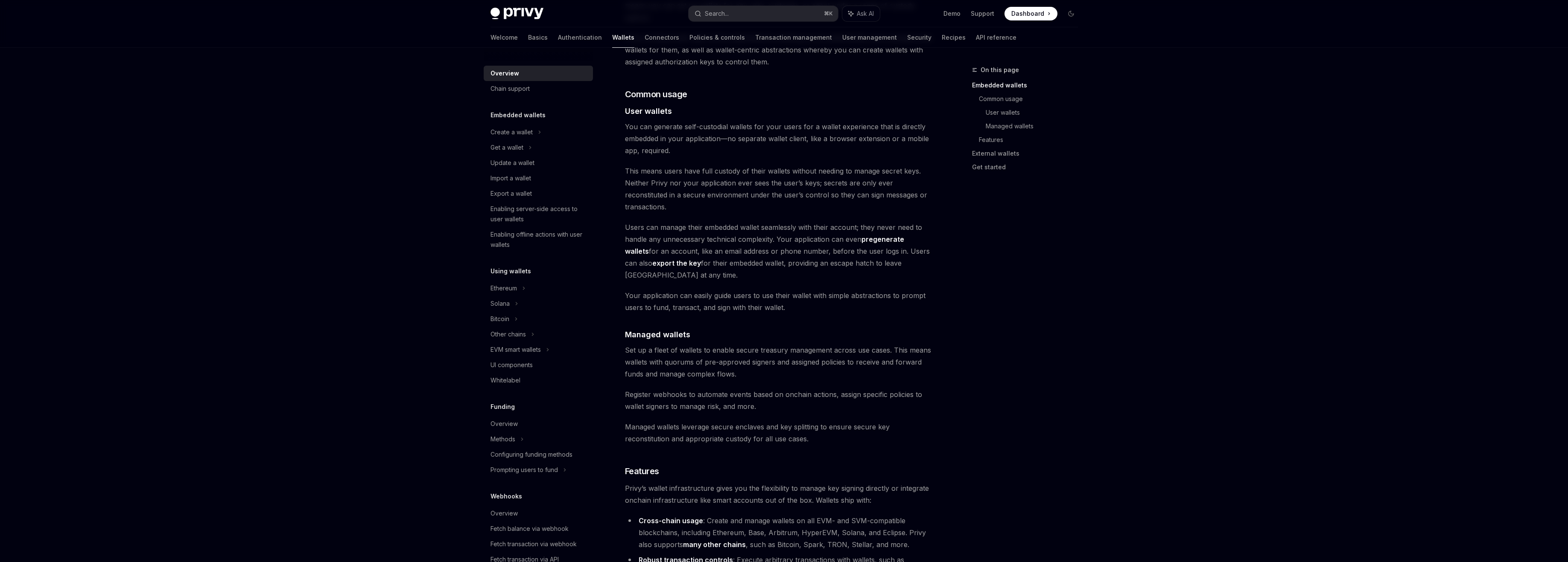
click at [726, 482] on span "Privy’s wallet infrastructure gives you the flexibility to manage key signing d…" at bounding box center [779, 494] width 308 height 24
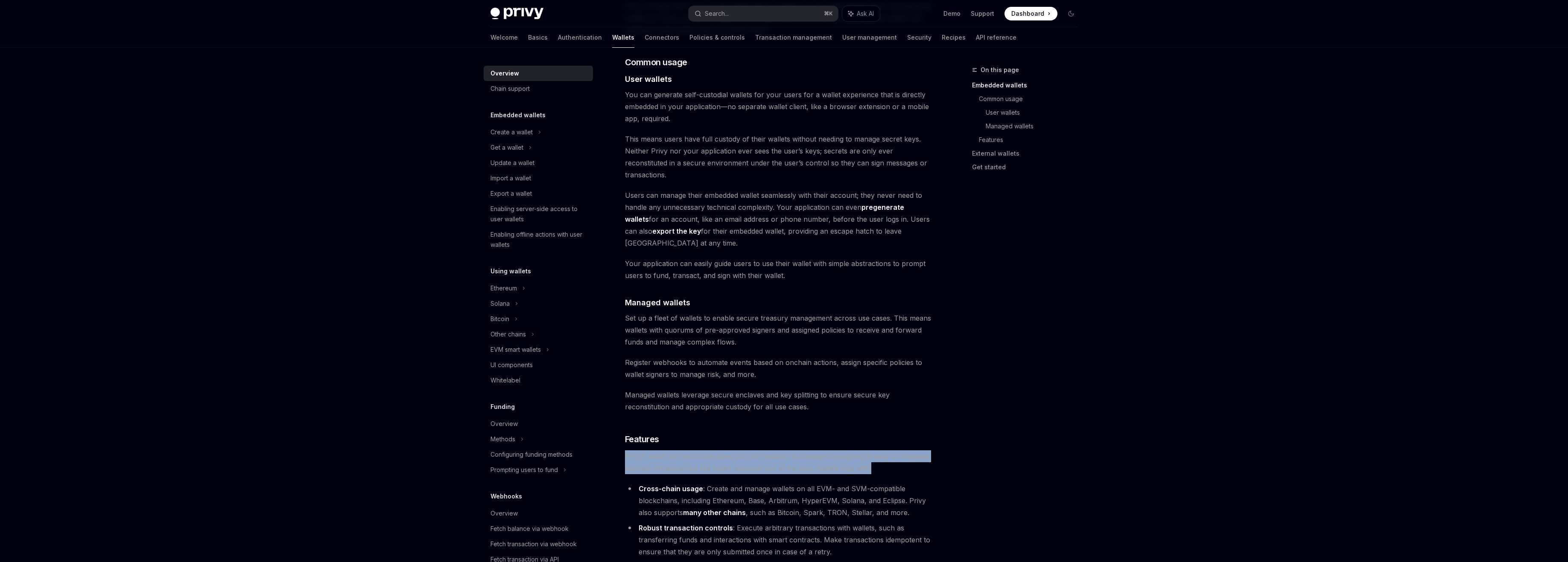
scroll to position [584, 0]
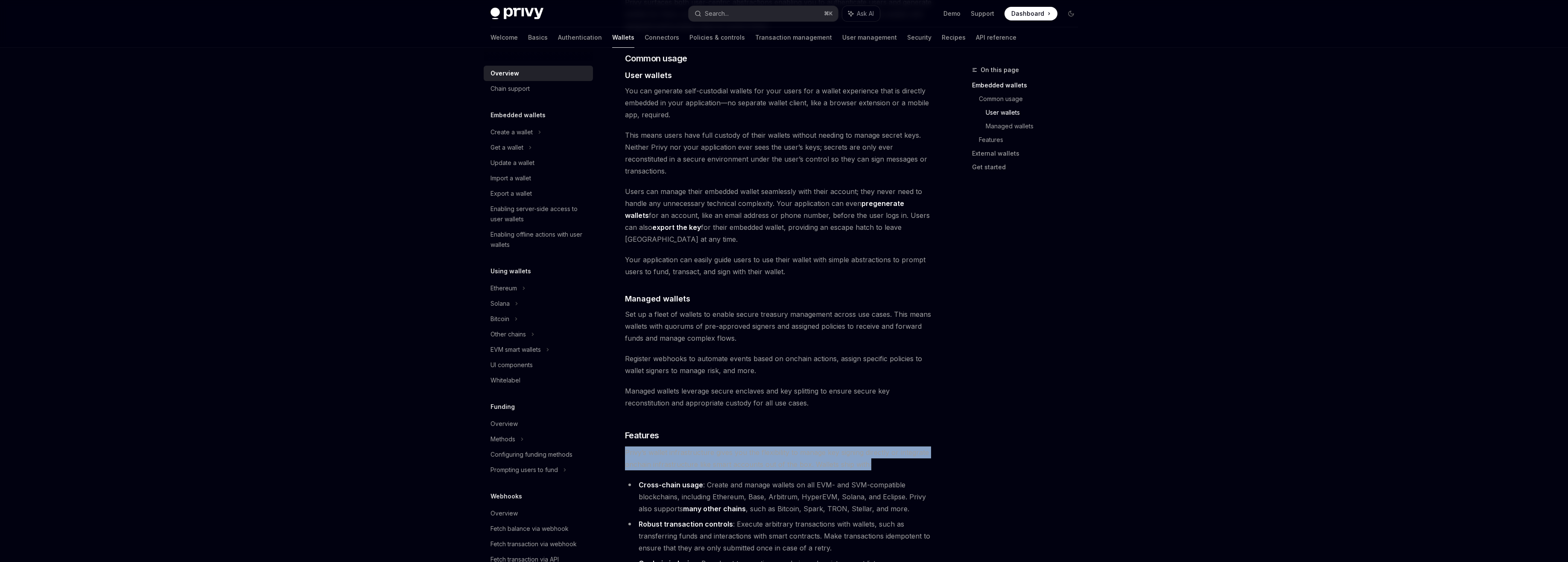
click at [726, 479] on li "Cross-chain usage : Create and manage wallets on all EVM- and SVM-compatible bl…" at bounding box center [779, 497] width 308 height 36
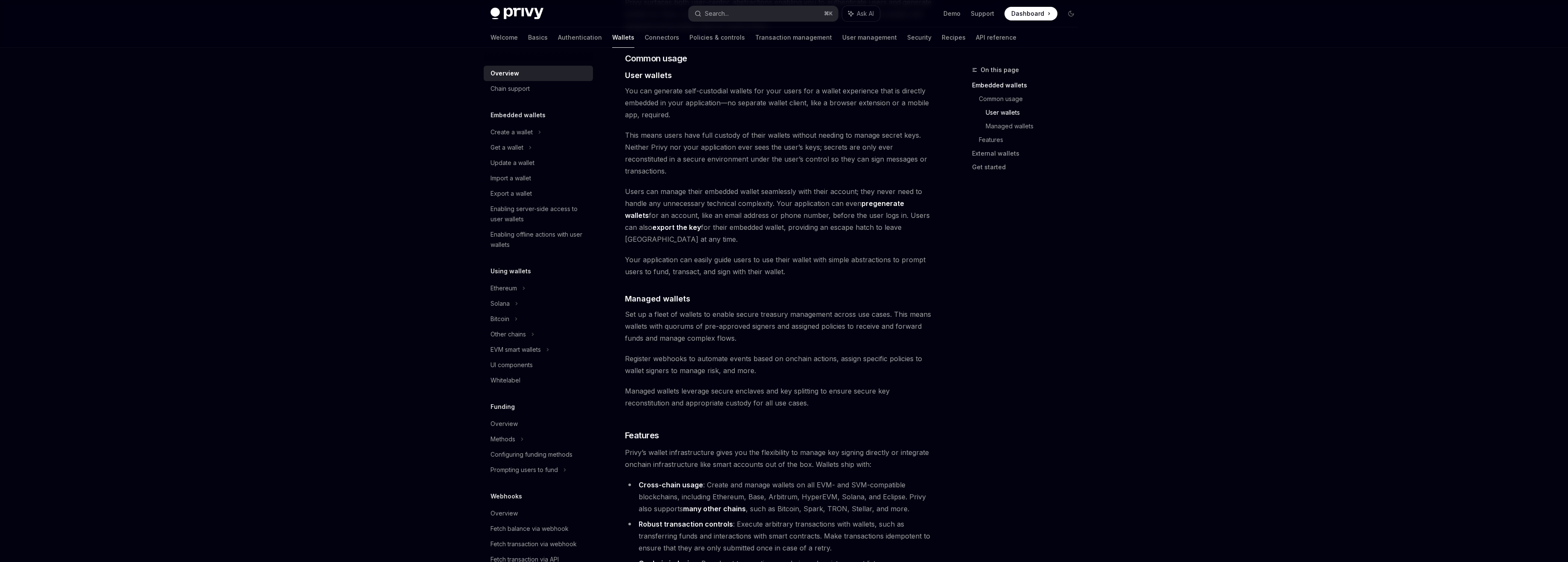
click at [726, 479] on li "Cross-chain usage : Create and manage wallets on all EVM- and SVM-compatible bl…" at bounding box center [779, 497] width 308 height 36
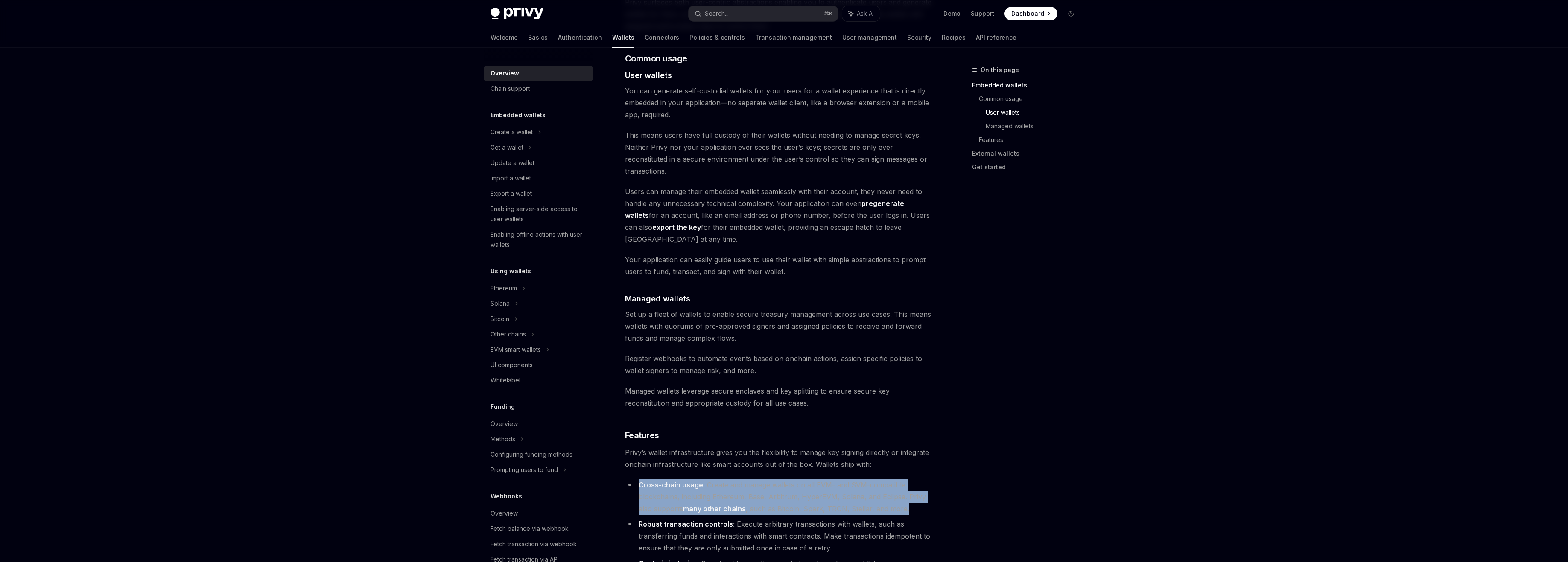
click at [724, 479] on li "Cross-chain usage : Create and manage wallets on all EVM- and SVM-compatible bl…" at bounding box center [779, 497] width 308 height 36
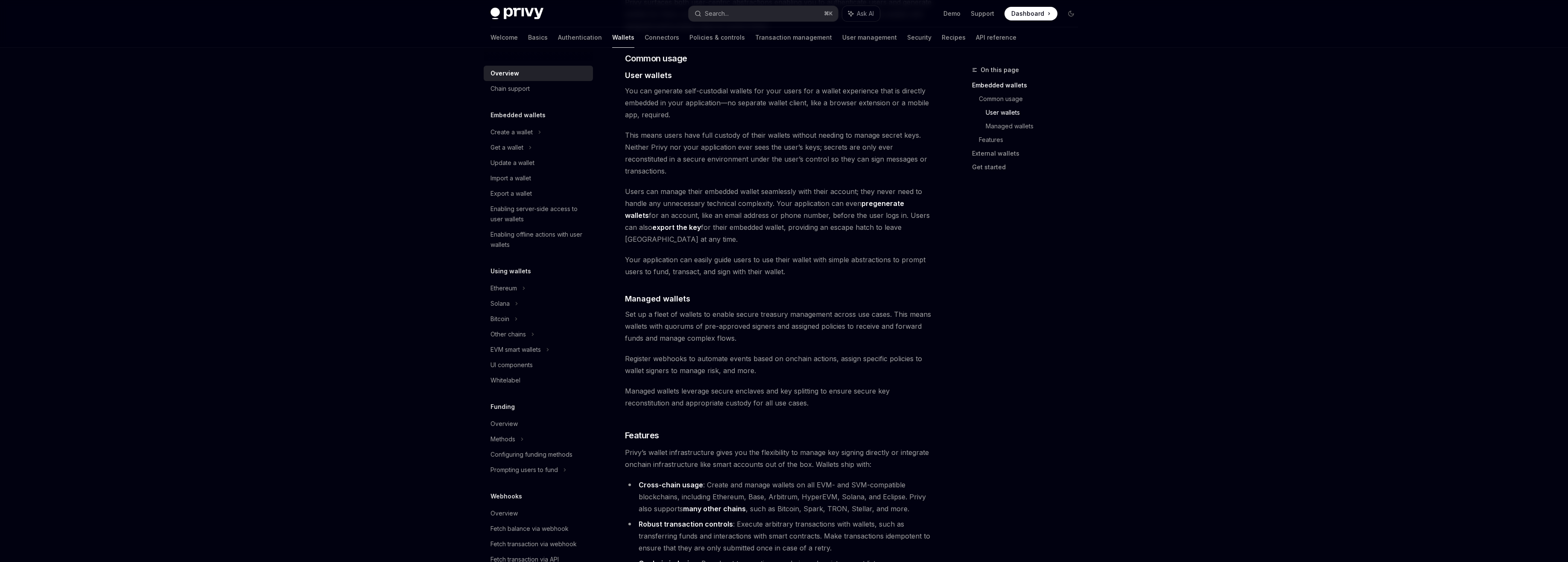
click at [724, 479] on li "Cross-chain usage : Create and manage wallets on all EVM- and SVM-compatible bl…" at bounding box center [779, 497] width 308 height 36
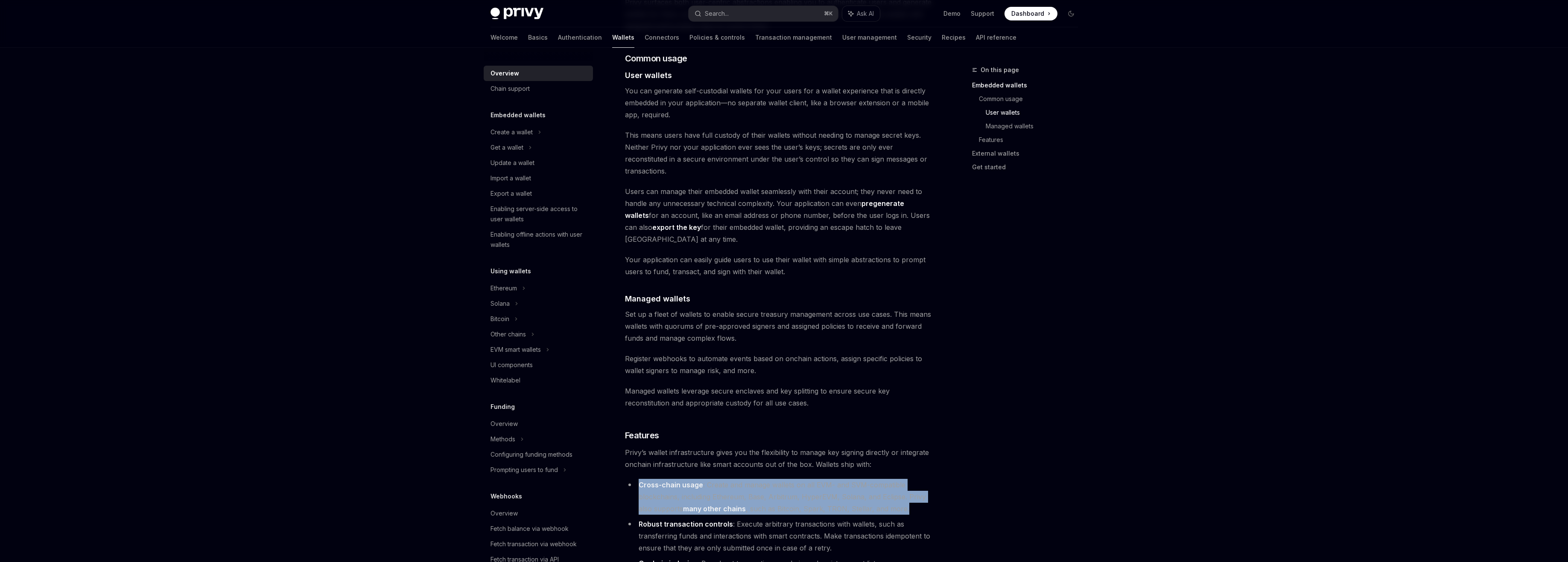
click at [777, 479] on li "Cross-chain usage : Create and manage wallets on all EVM- and SVM-compatible bl…" at bounding box center [779, 497] width 308 height 36
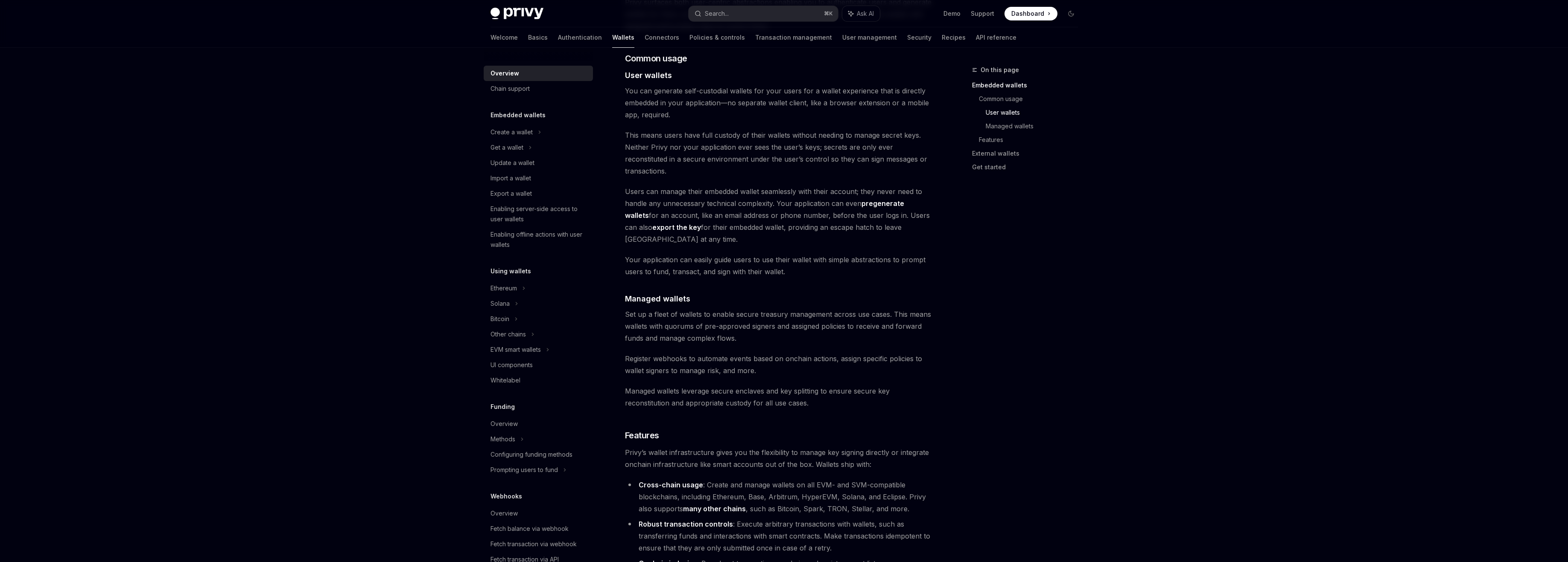
click at [771, 518] on li "Robust transaction controls : Execute arbitrary transactions with wallets, such…" at bounding box center [779, 536] width 308 height 36
click at [768, 518] on li "Robust transaction controls : Execute arbitrary transactions with wallets, such…" at bounding box center [779, 536] width 308 height 36
click at [756, 518] on li "Robust transaction controls : Execute arbitrary transactions with wallets, such…" at bounding box center [779, 536] width 308 height 36
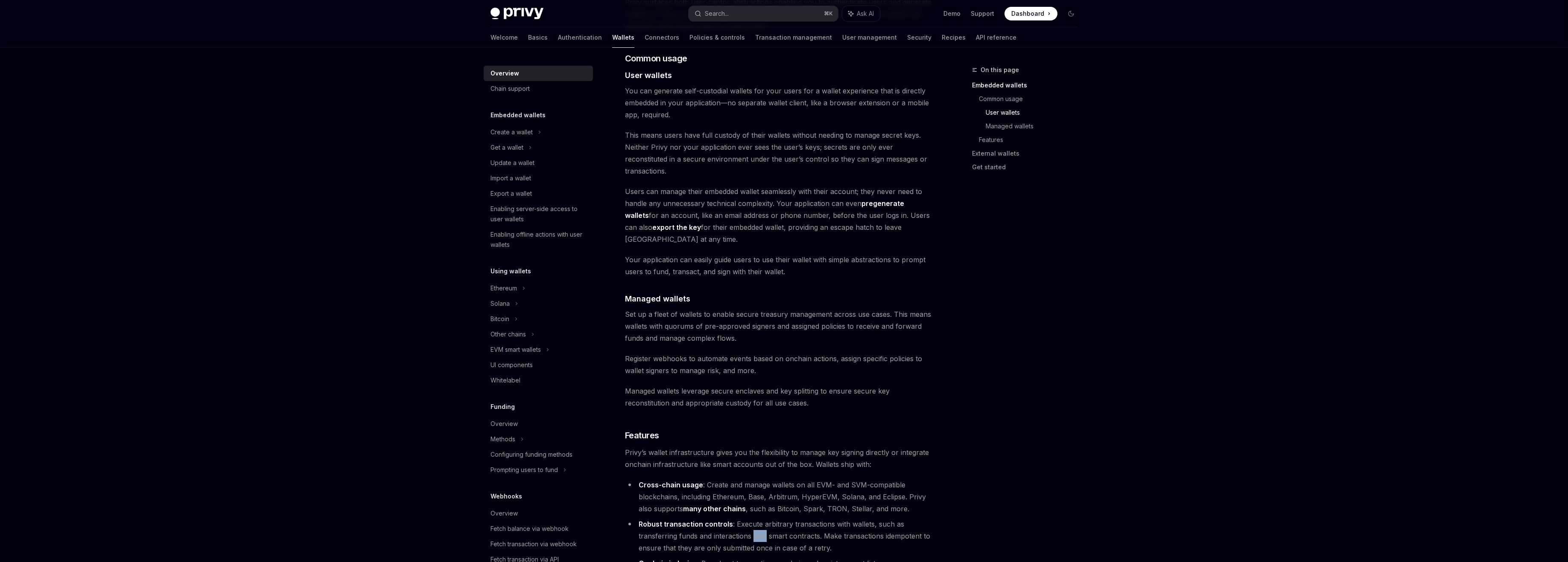
click at [756, 518] on li "Robust transaction controls : Execute arbitrary transactions with wallets, such…" at bounding box center [779, 536] width 308 height 36
click at [757, 518] on li "Robust transaction controls : Execute arbitrary transactions with wallets, such…" at bounding box center [779, 536] width 308 height 36
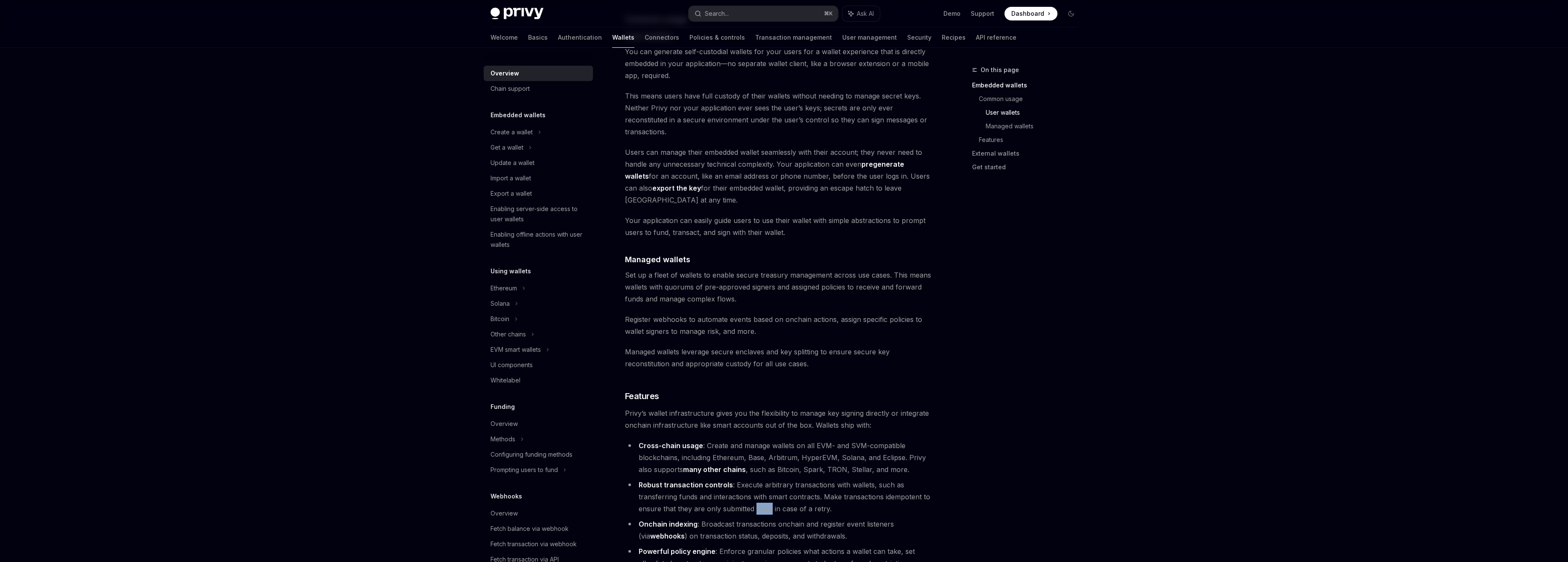
scroll to position [624, 0]
click at [758, 518] on li "Onchain indexing : Broadcast transactions onchain and register event listeners …" at bounding box center [779, 529] width 308 height 24
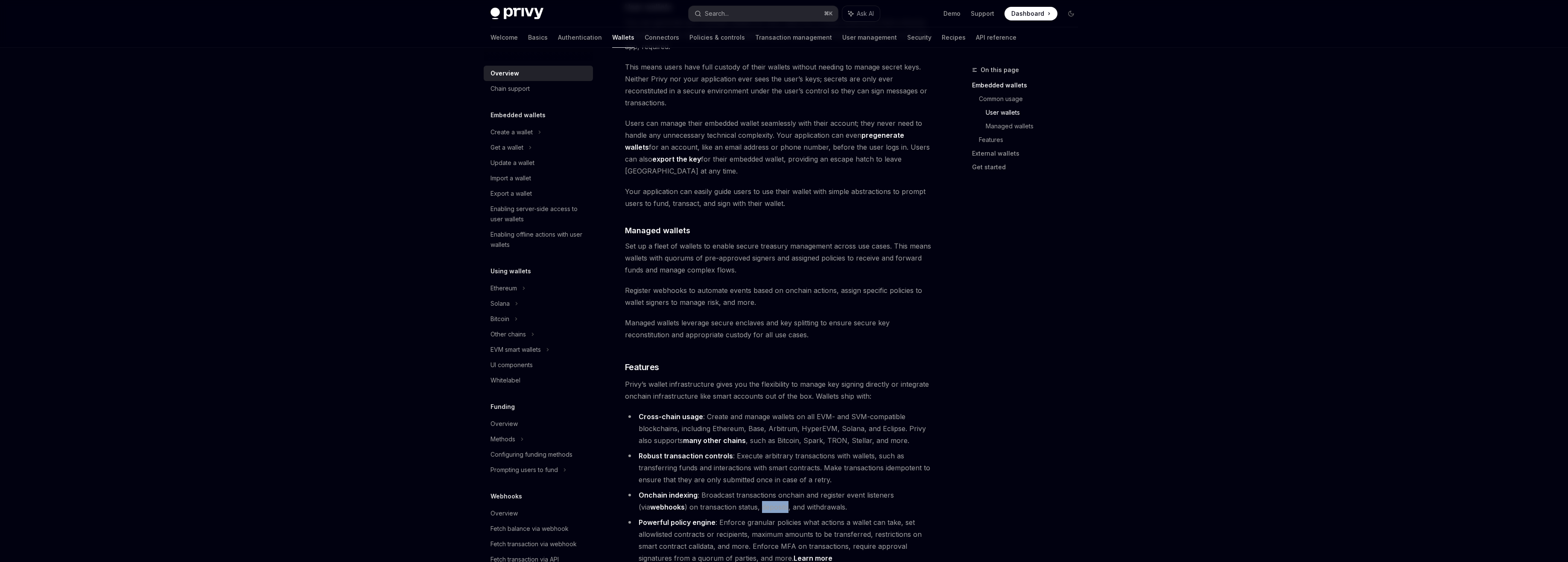
scroll to position [653, 0]
click at [758, 515] on li "Powerful policy engine : Enforce granular policies what actions a wallet can ta…" at bounding box center [779, 539] width 308 height 48
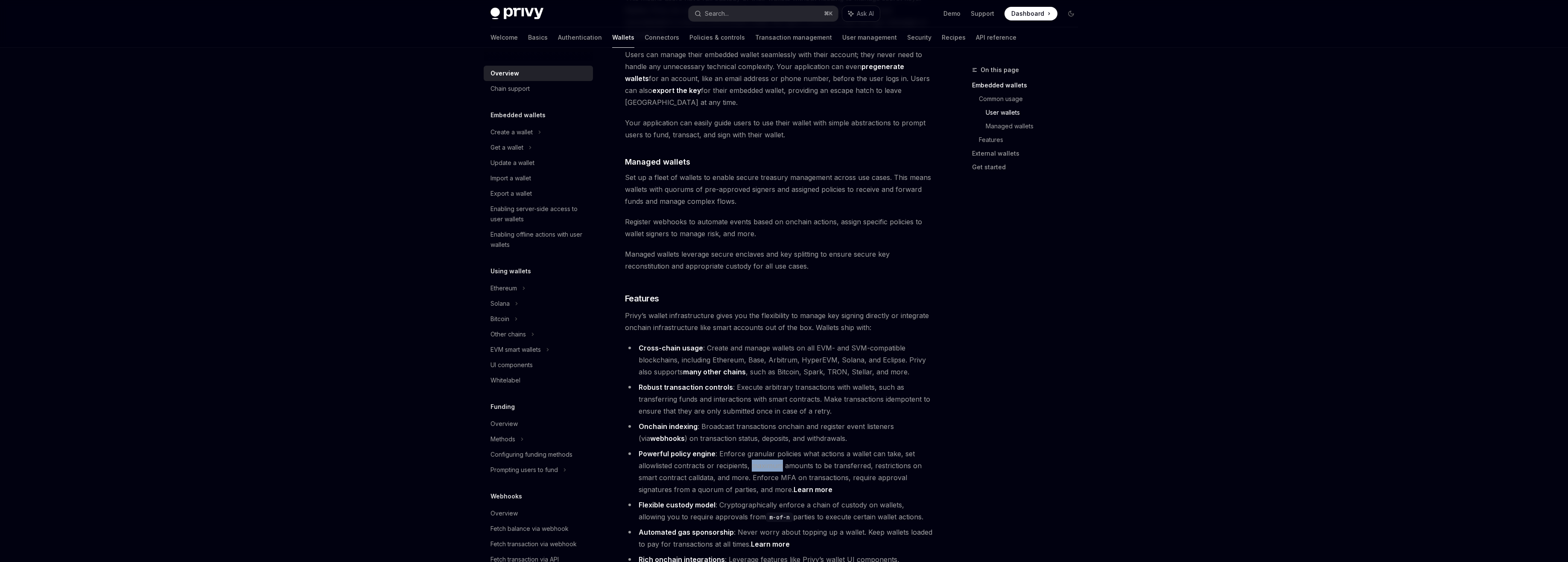
scroll to position [724, 0]
click at [757, 496] on li "Flexible custody model : Cryptographically enforce a chain of custody on wallet…" at bounding box center [779, 507] width 308 height 24
click at [766, 523] on li "Automated gas sponsorship : Never worry about topping up a wallet. Keep wallets…" at bounding box center [779, 535] width 308 height 24
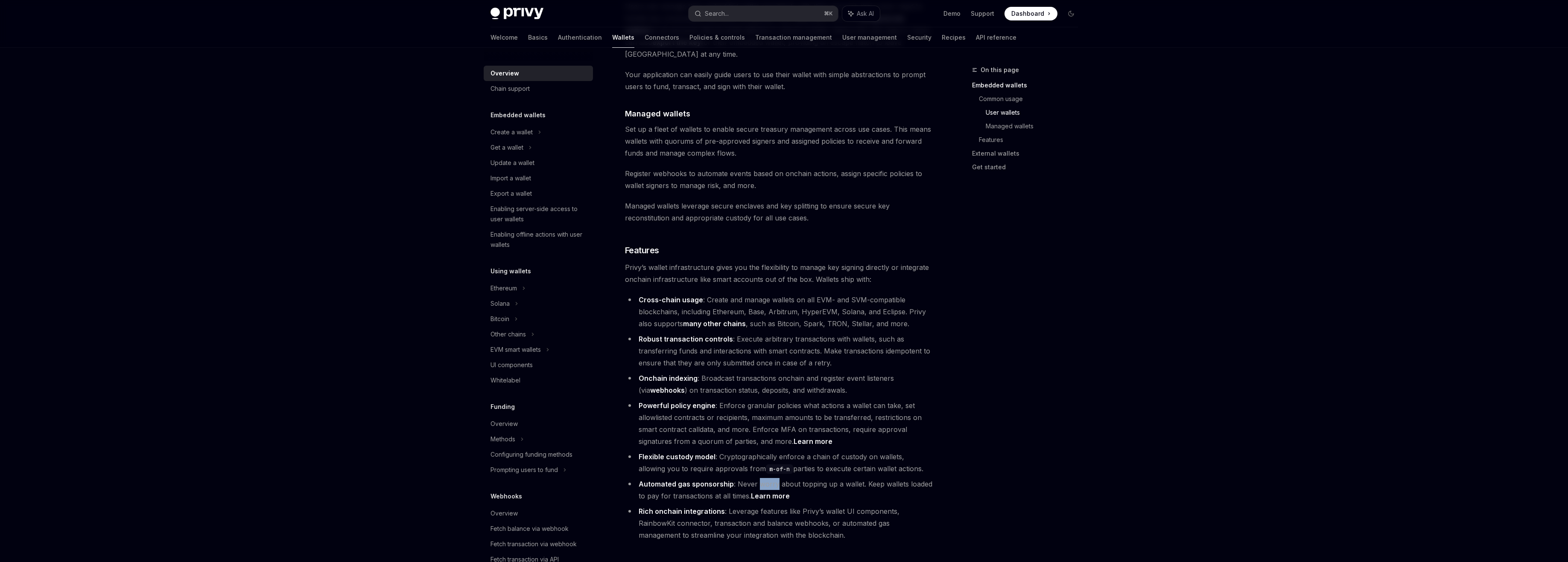
click at [766, 505] on li "Rich onchain integrations : Leverage features like Privy’s wallet UI components…" at bounding box center [779, 523] width 308 height 36
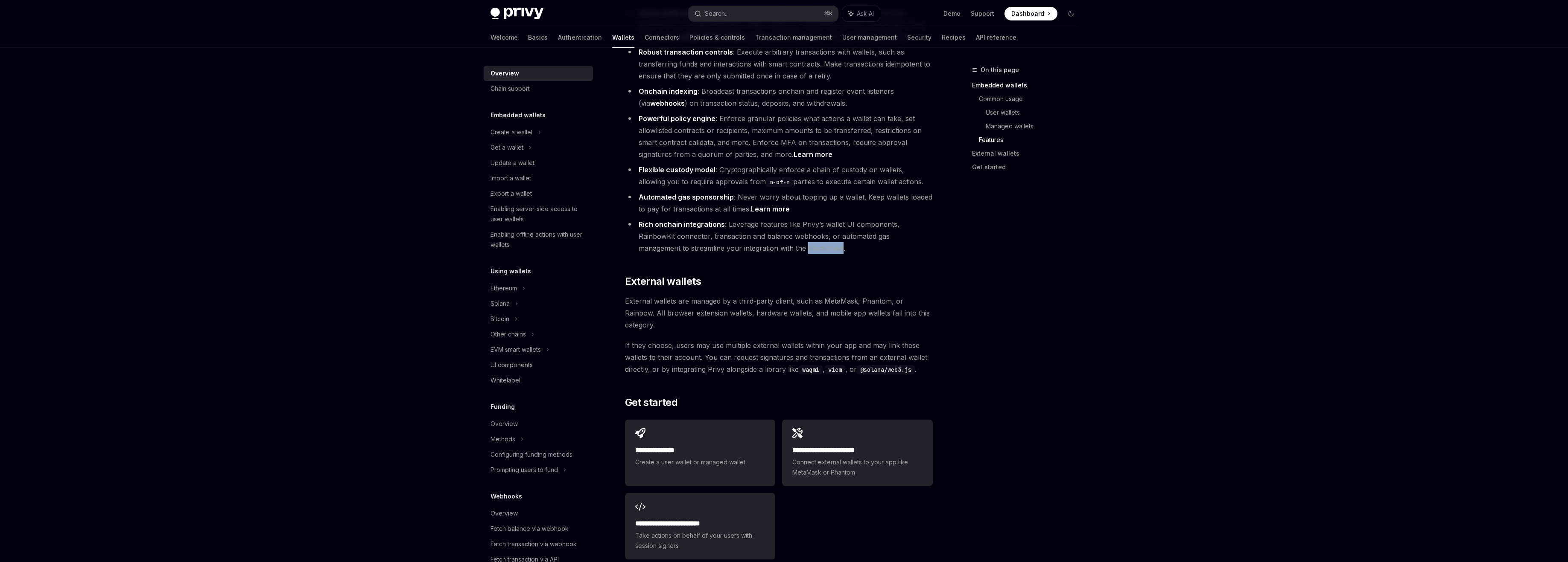
scroll to position [1136, 0]
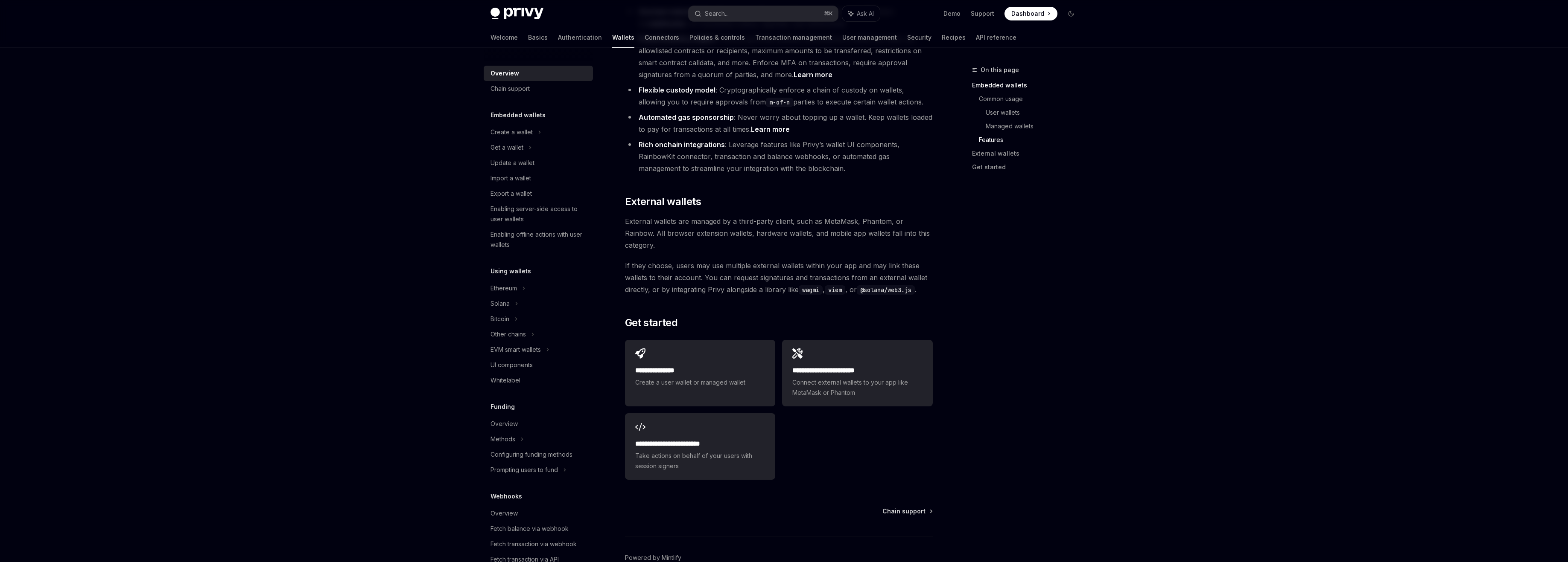
type textarea "*"
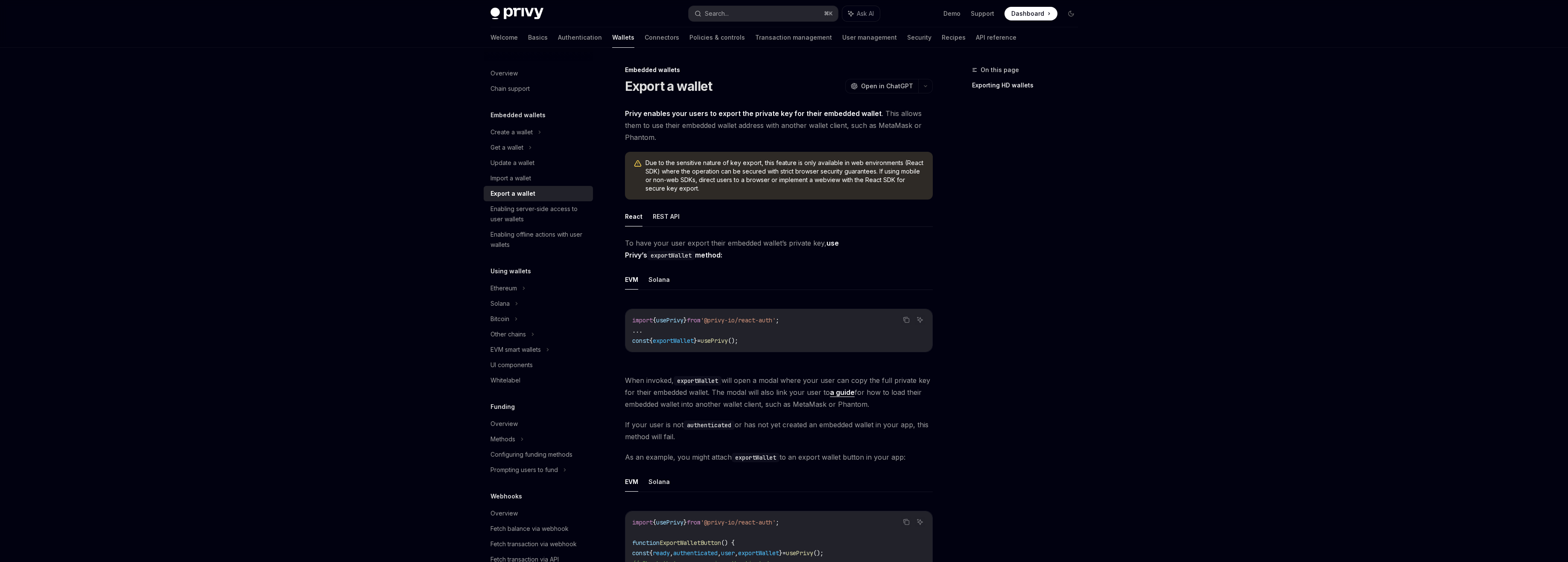
type textarea "*"
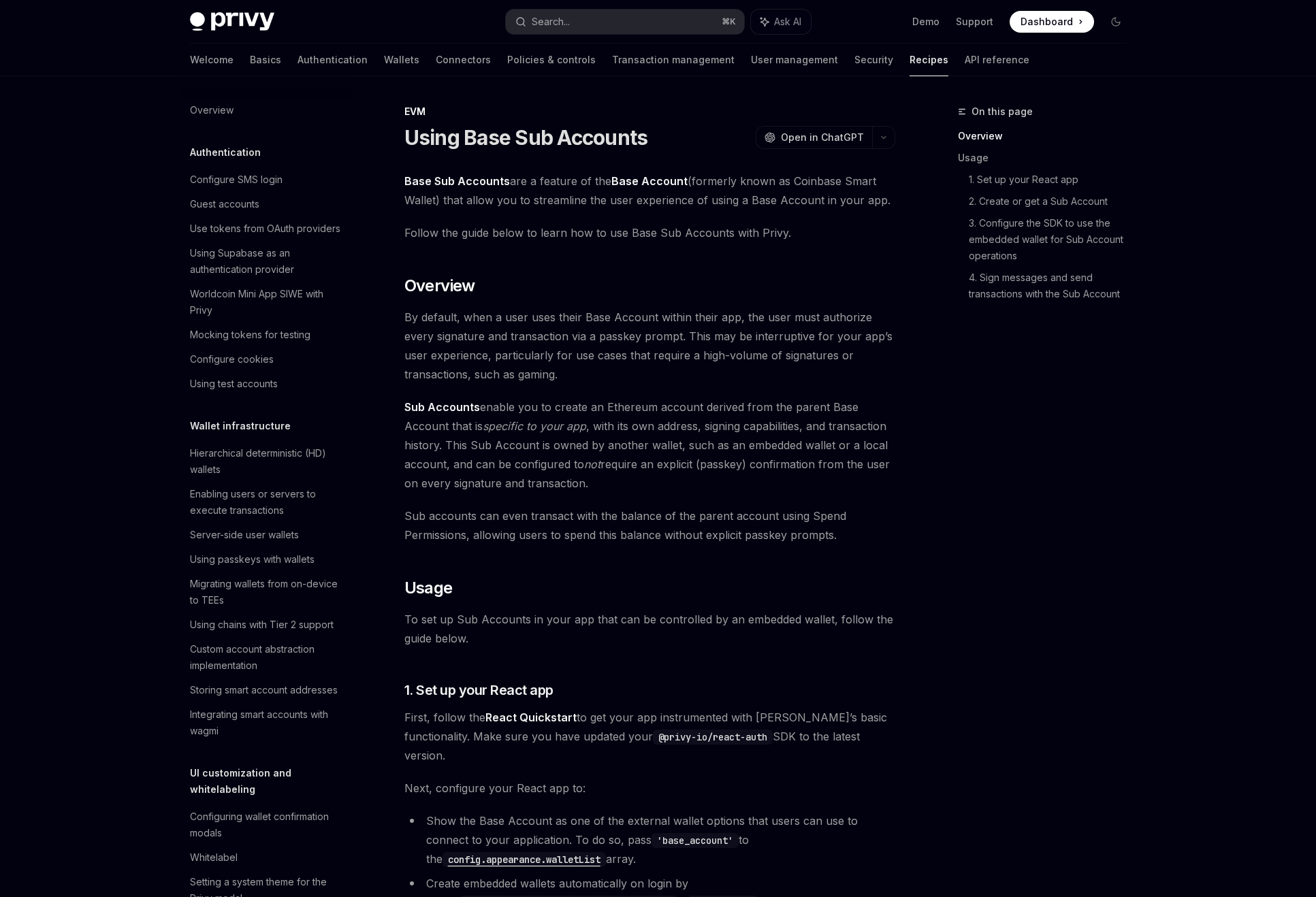
scroll to position [578, 0]
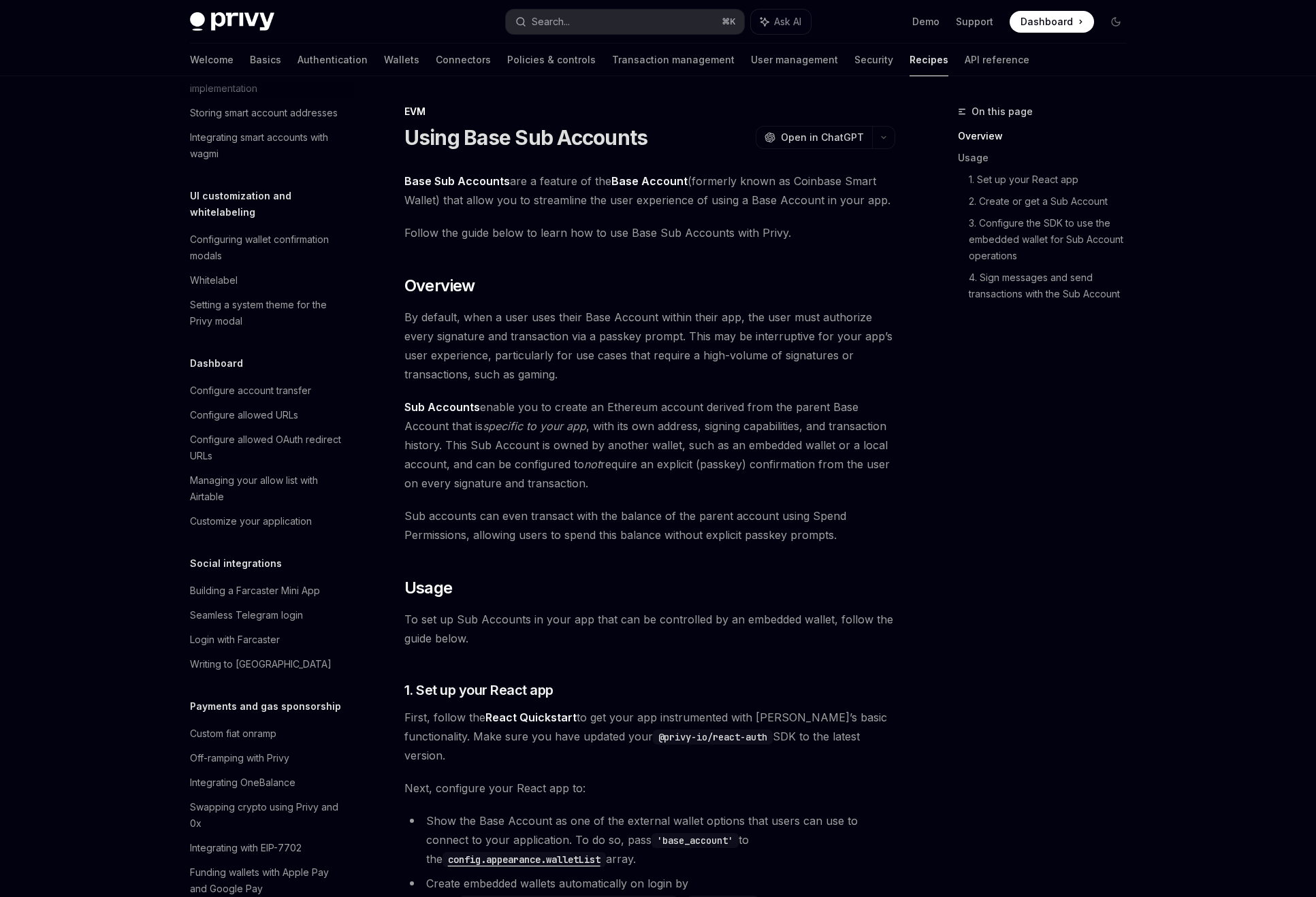
type textarea "*"
